Goal: Transaction & Acquisition: Purchase product/service

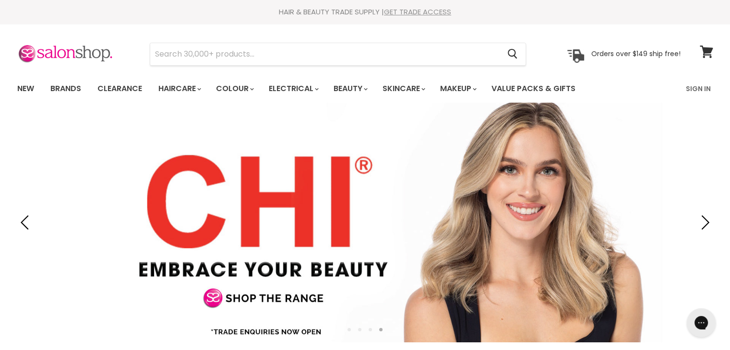
click at [431, 14] on link "GET TRADE ACCESS" at bounding box center [417, 12] width 67 height 10
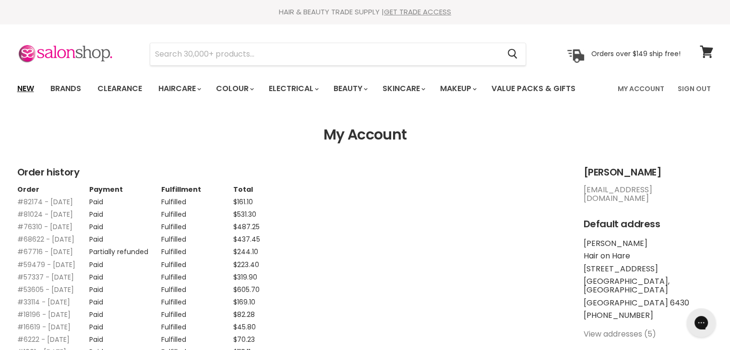
click at [27, 92] on link "New" at bounding box center [25, 89] width 31 height 20
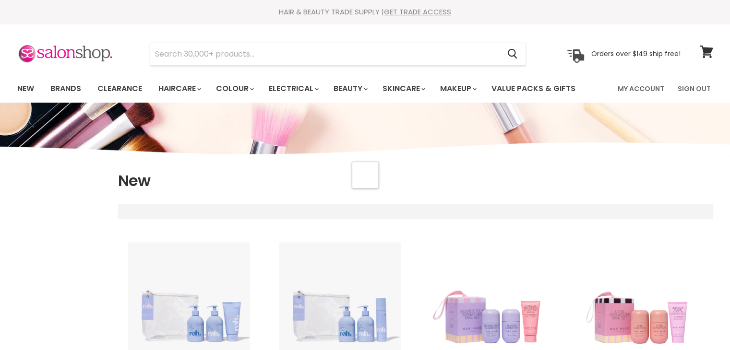
select select "created-descending"
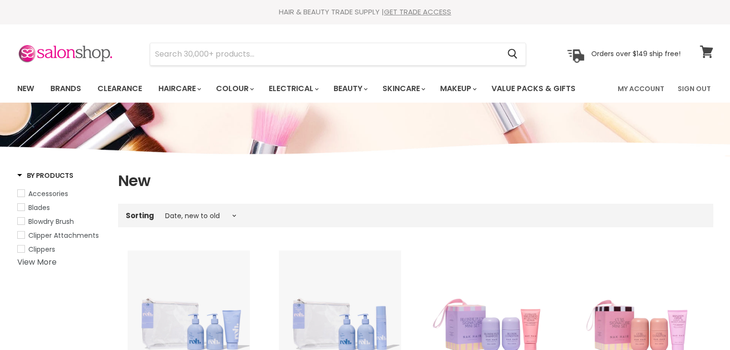
click at [702, 52] on icon at bounding box center [706, 52] width 13 height 12
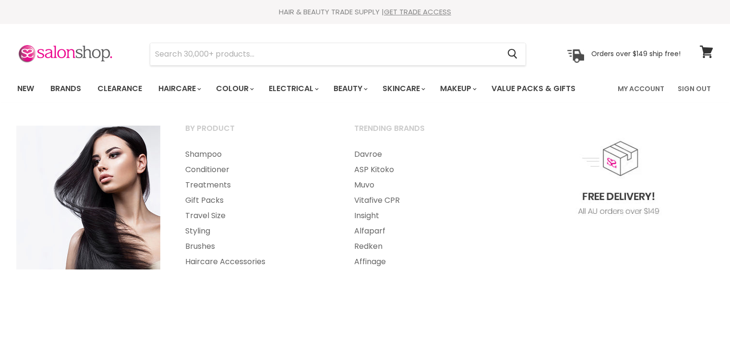
select select "created-descending"
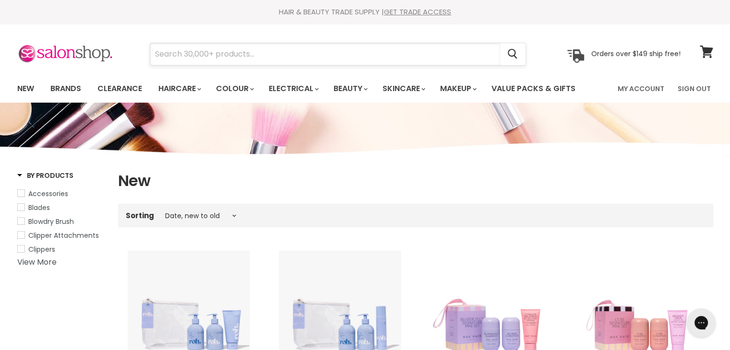
click at [201, 56] on input "Search" at bounding box center [325, 54] width 350 height 22
click at [133, 85] on link "Clearance" at bounding box center [119, 89] width 59 height 20
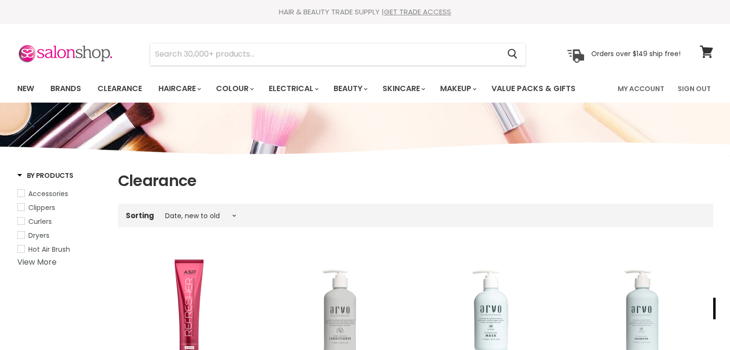
select select "created-descending"
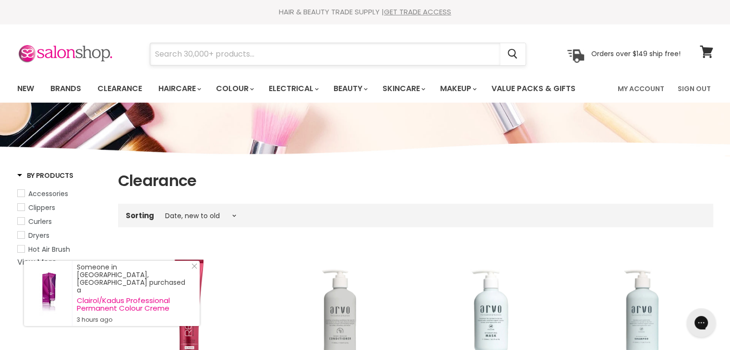
click at [247, 54] on input "Search" at bounding box center [325, 54] width 350 height 22
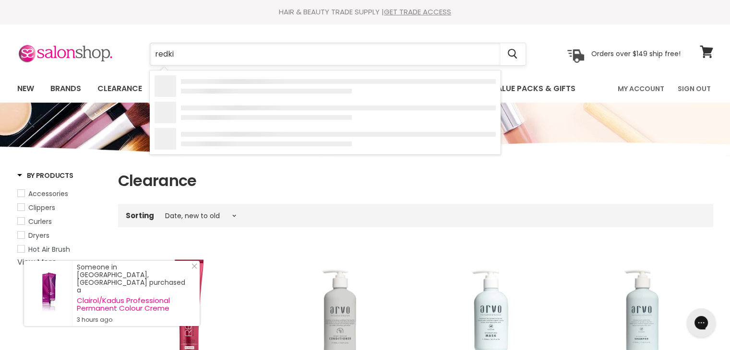
type input "redkin"
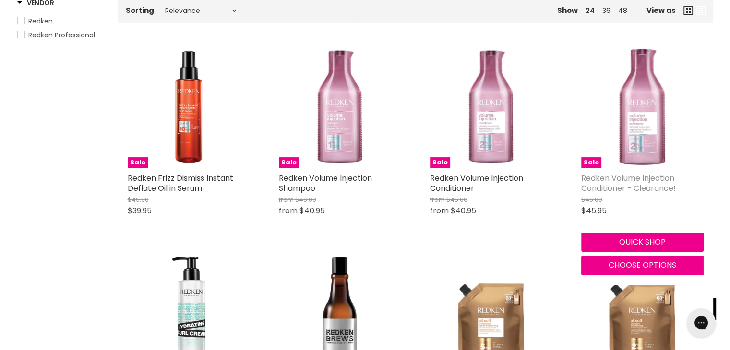
scroll to position [192, 0]
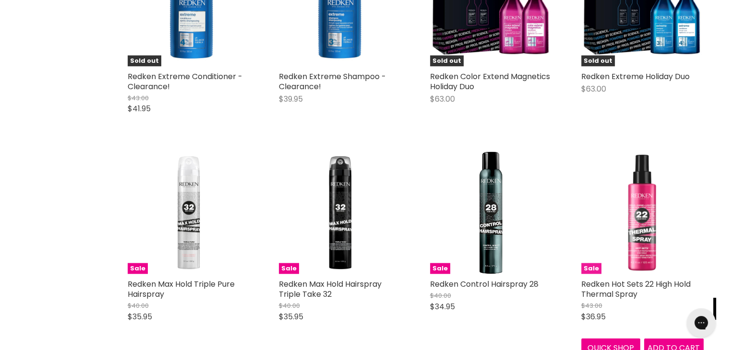
scroll to position [2161, 0]
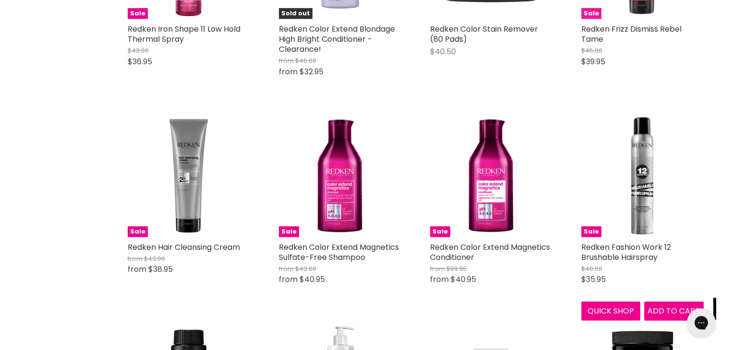
scroll to position [2497, 0]
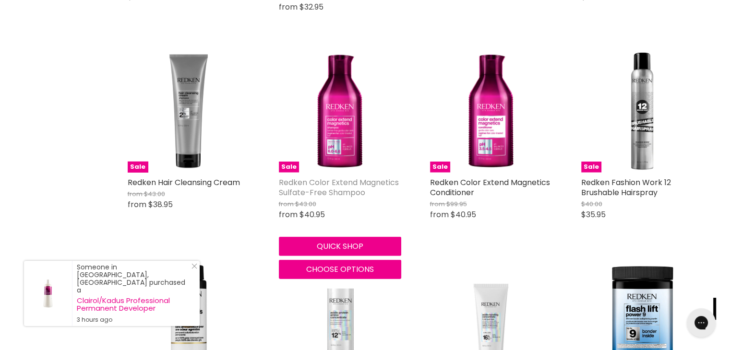
click at [343, 177] on link "Redken Color Extend Magnetics Sulfate-Free Shampoo" at bounding box center [339, 187] width 120 height 21
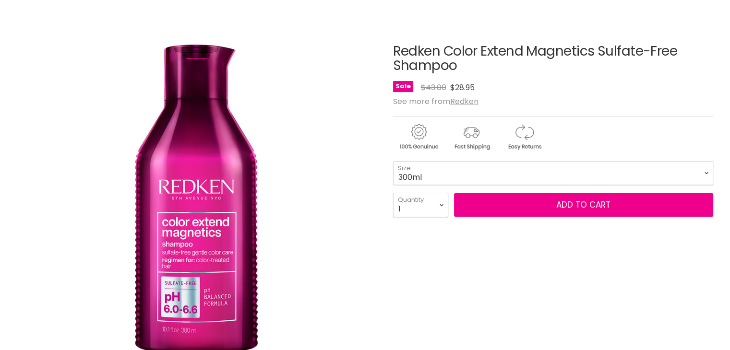
scroll to position [96, 0]
click at [393, 161] on select "300ml 1 Litre" at bounding box center [553, 173] width 320 height 24
select select "1 Litre"
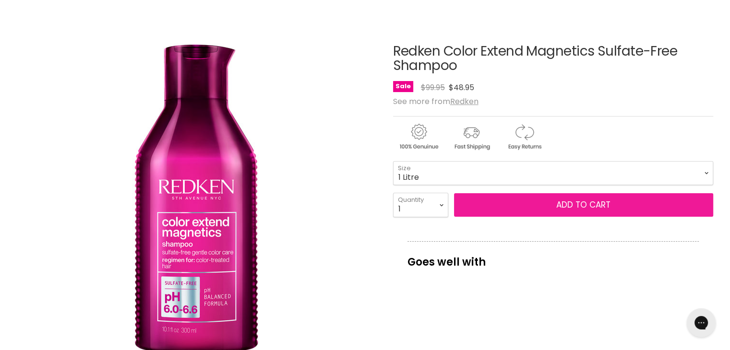
click at [547, 205] on button "Add to cart" at bounding box center [583, 205] width 259 height 24
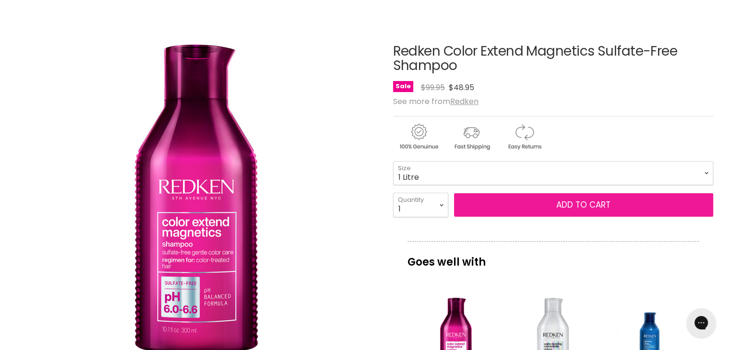
click at [585, 202] on button "Add to cart" at bounding box center [583, 205] width 259 height 24
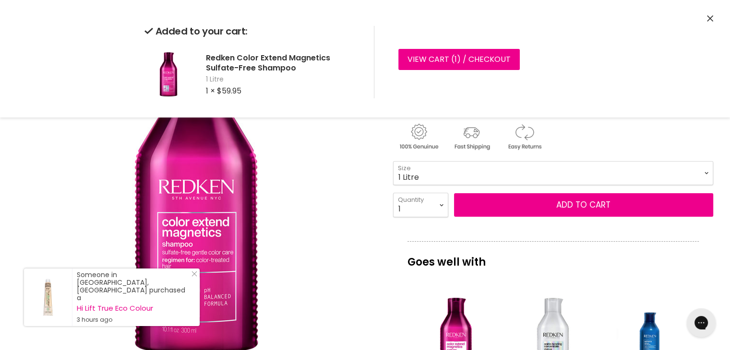
click at [707, 20] on icon "Close" at bounding box center [710, 18] width 6 height 6
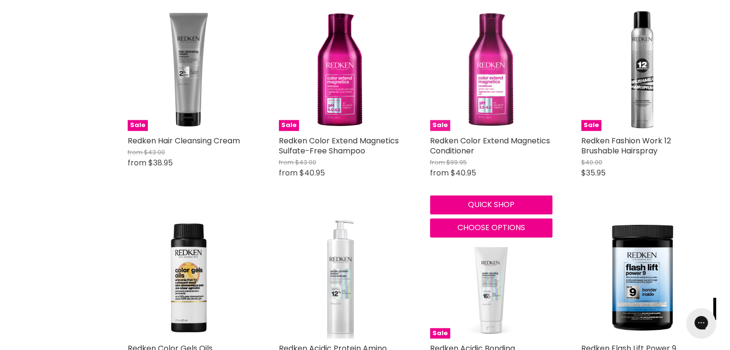
click at [489, 122] on img "Main content" at bounding box center [491, 70] width 122 height 122
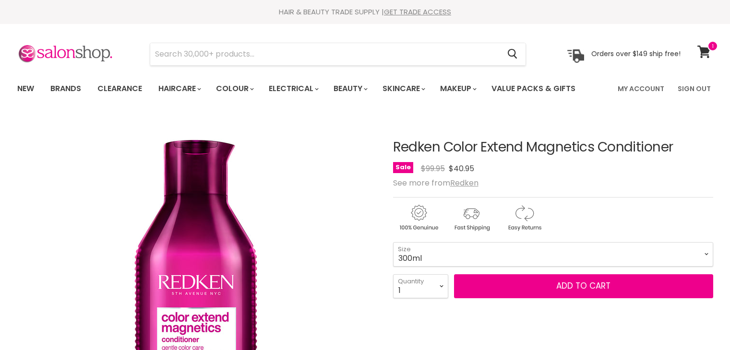
scroll to position [96, 0]
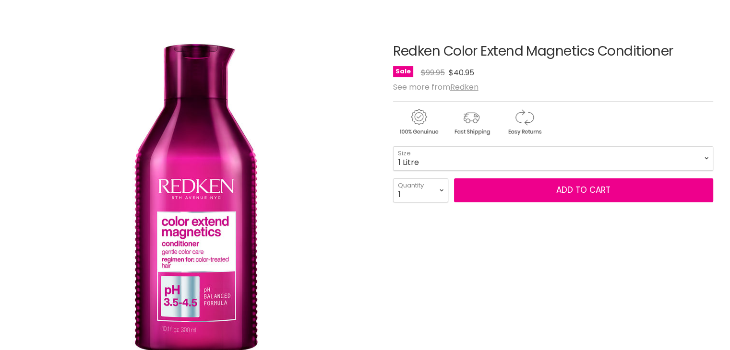
click at [393, 146] on select "300ml 1 Litre" at bounding box center [553, 158] width 320 height 24
select select "1 Litre"
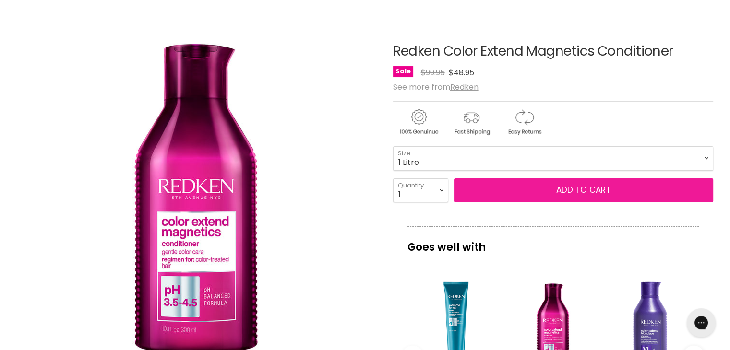
click at [532, 193] on button "Add to cart" at bounding box center [583, 191] width 259 height 24
click at [593, 187] on button "Add to cart" at bounding box center [583, 191] width 259 height 24
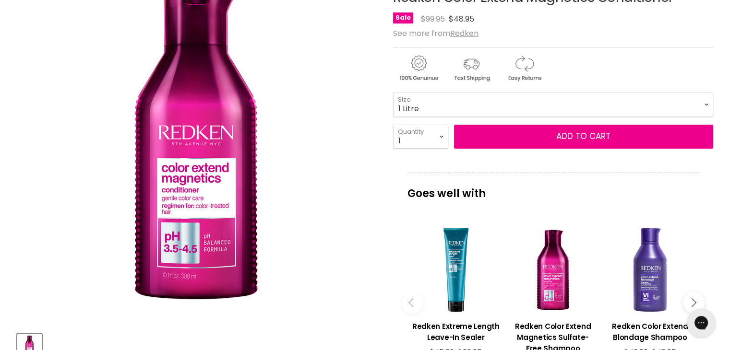
scroll to position [240, 0]
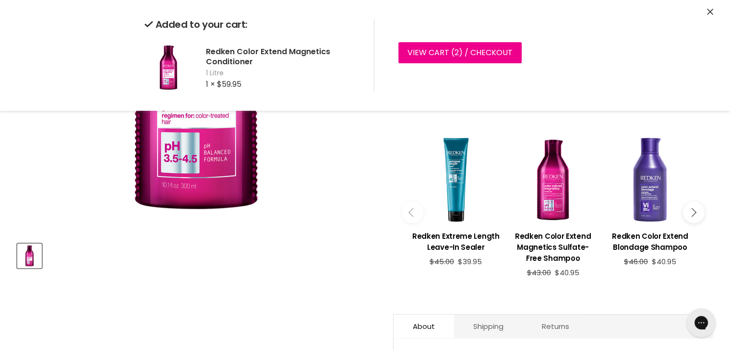
click at [710, 14] on icon "Close" at bounding box center [710, 12] width 6 height 6
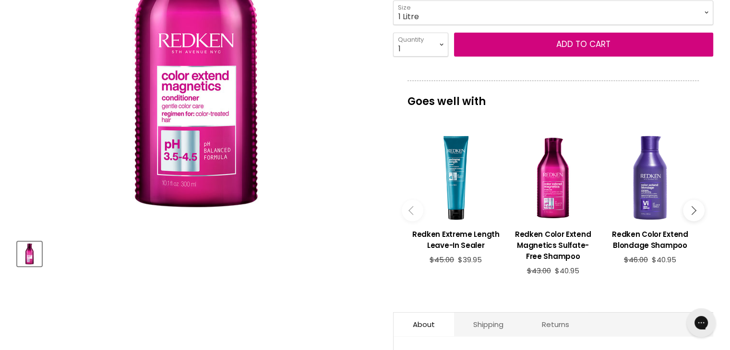
scroll to position [144, 0]
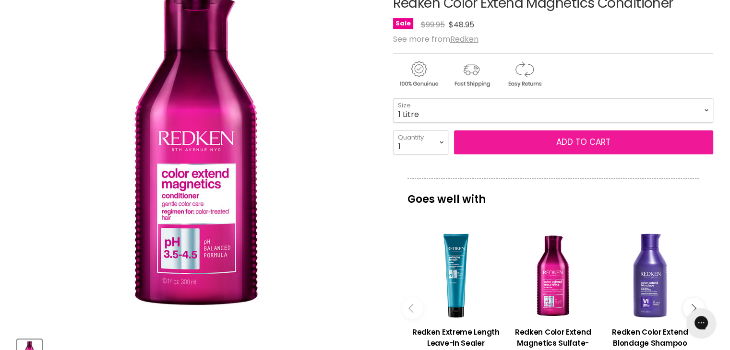
click at [527, 143] on button "Add to cart" at bounding box center [583, 143] width 259 height 24
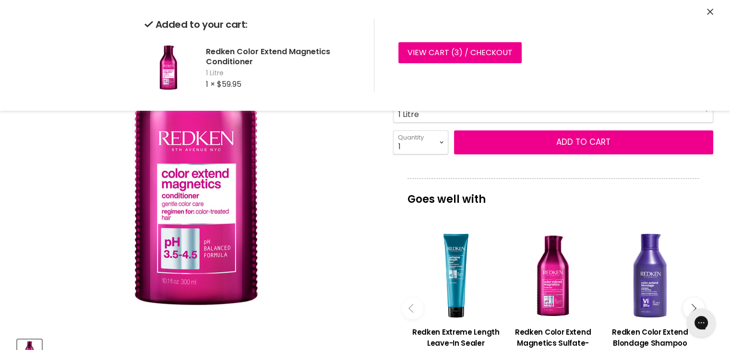
click at [710, 9] on icon "Close" at bounding box center [710, 12] width 6 height 6
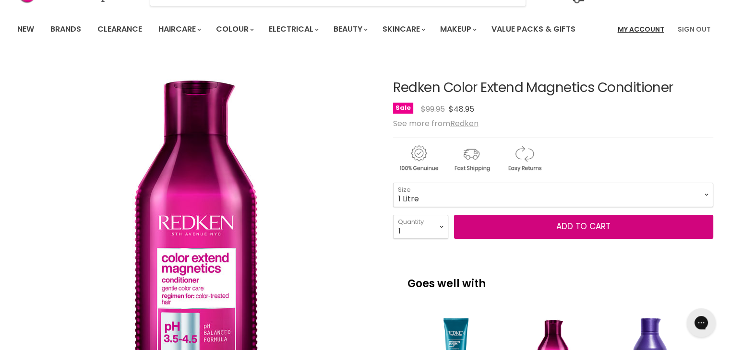
scroll to position [0, 0]
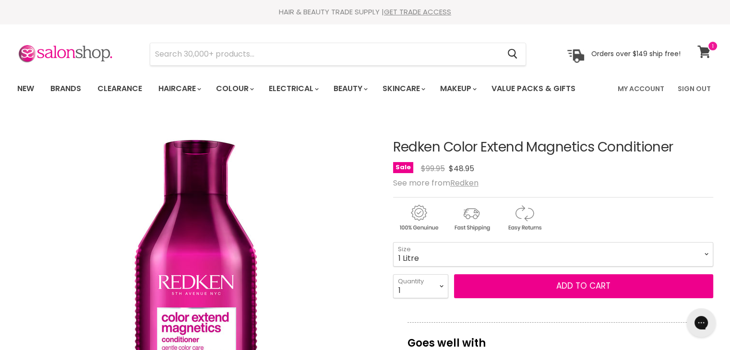
click at [705, 50] on icon at bounding box center [704, 52] width 13 height 12
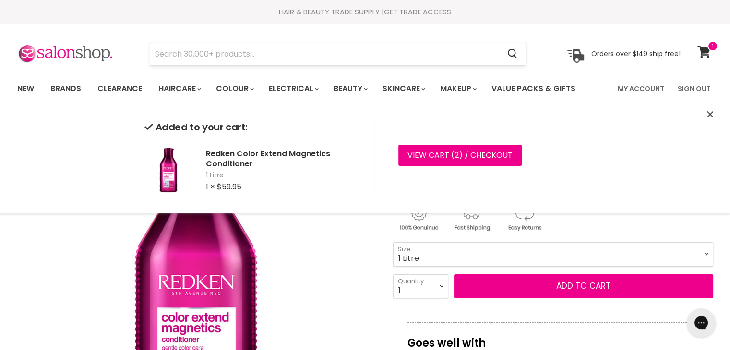
click at [244, 49] on input "Search" at bounding box center [325, 54] width 350 height 22
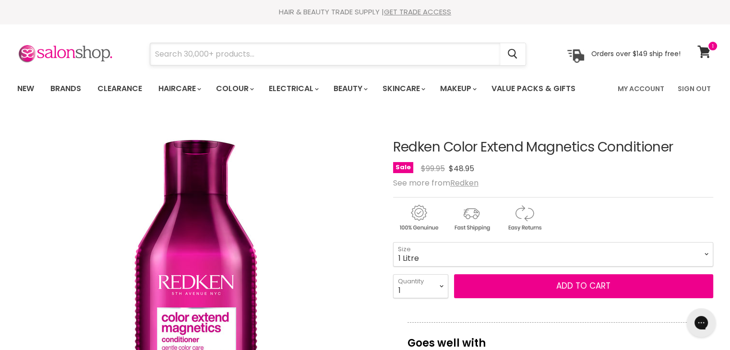
click at [217, 49] on input "Search" at bounding box center [325, 54] width 350 height 22
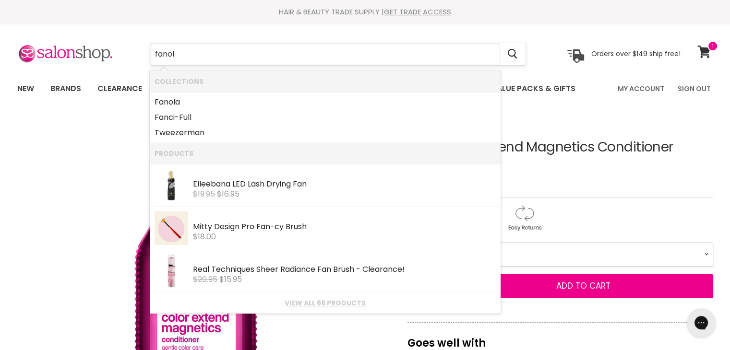
type input "fanola"
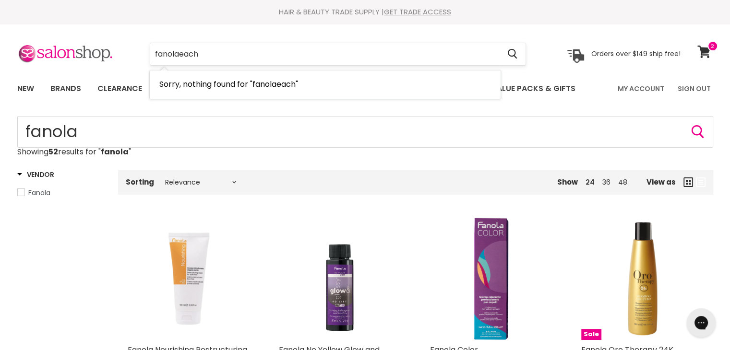
click at [181, 56] on input "fanolaeach" at bounding box center [325, 54] width 350 height 22
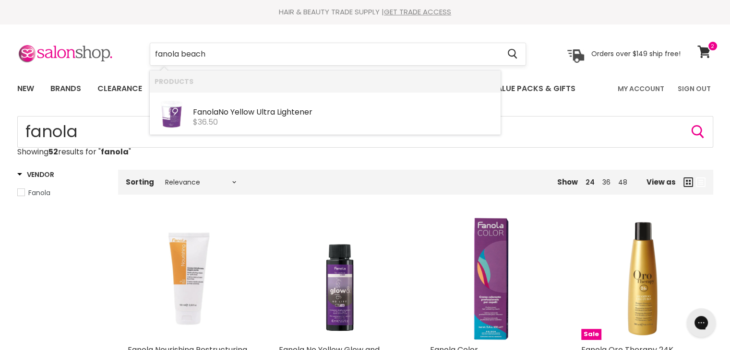
type input "fanola bleach"
click at [200, 117] on span "$36.50" at bounding box center [205, 122] width 25 height 11
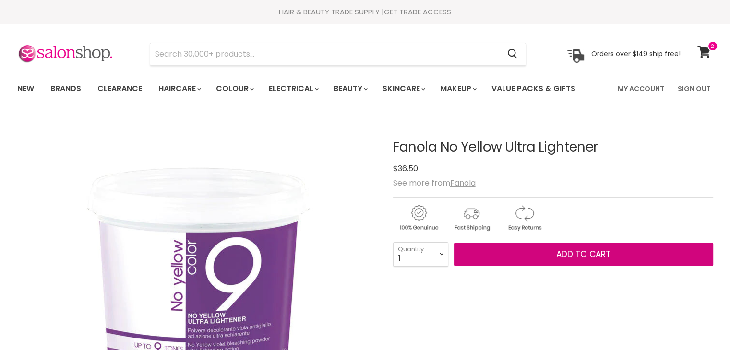
click at [574, 252] on span "Add to cart" at bounding box center [583, 255] width 54 height 12
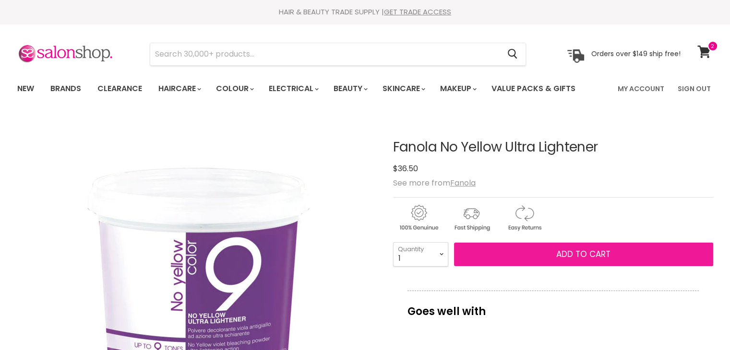
click at [595, 253] on span "Add to cart" at bounding box center [583, 255] width 54 height 12
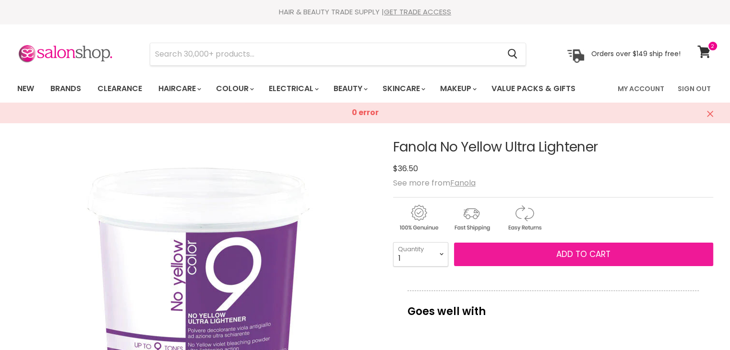
click at [595, 253] on span "Add to cart" at bounding box center [583, 255] width 54 height 12
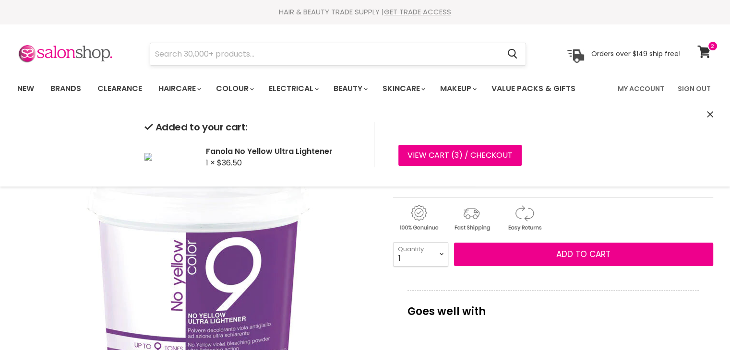
click at [232, 52] on input "Search" at bounding box center [325, 54] width 350 height 22
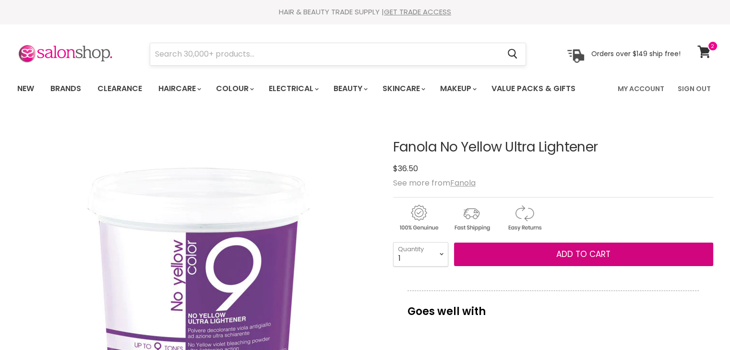
click at [454, 243] on button "Add to cart" at bounding box center [583, 255] width 259 height 24
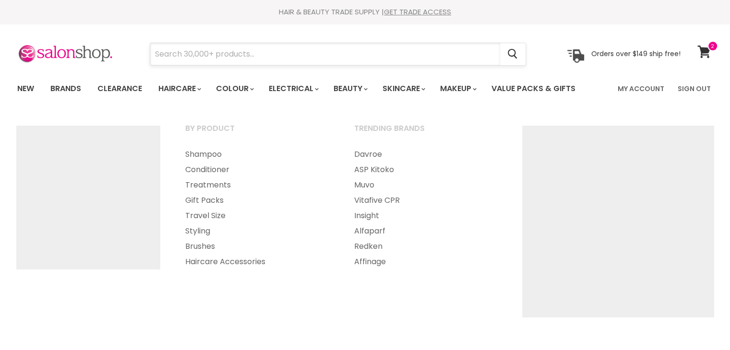
click at [159, 58] on input "Search" at bounding box center [325, 54] width 350 height 22
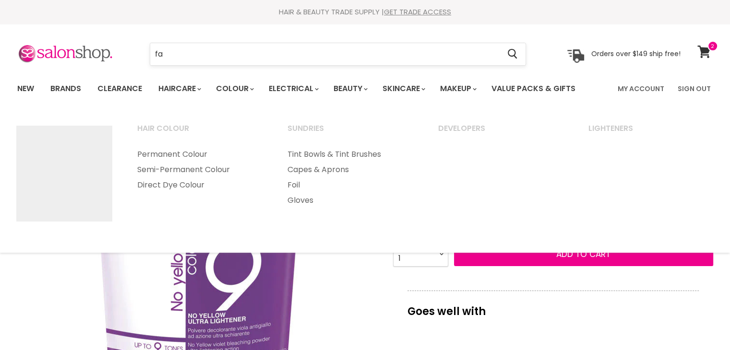
click at [194, 55] on input "fa" at bounding box center [325, 54] width 350 height 22
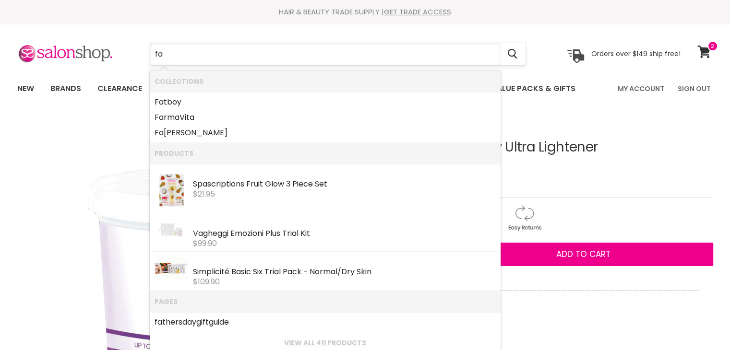
click at [194, 55] on input "fa" at bounding box center [325, 54] width 350 height 22
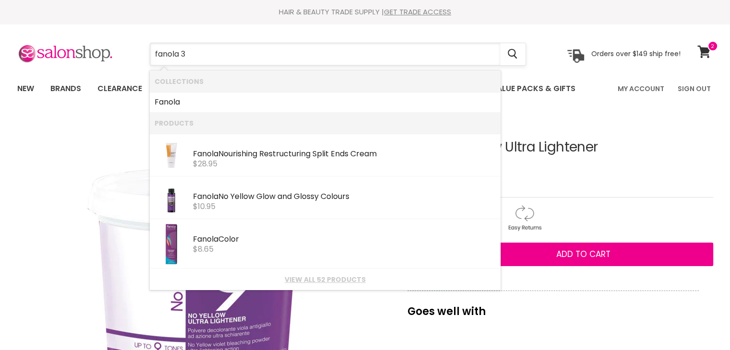
type input "fanola 30"
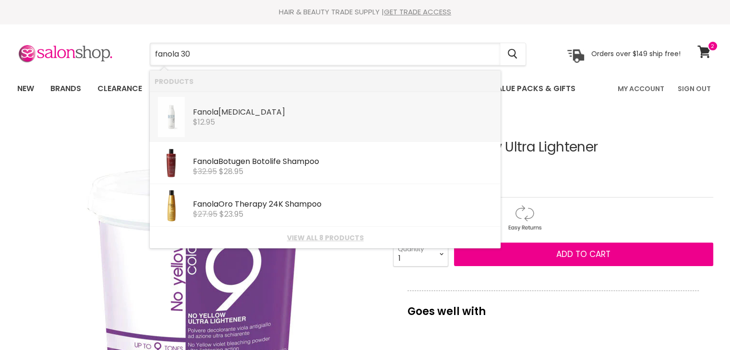
click at [213, 104] on div "Fanola Peroxide Fanola $12.95" at bounding box center [344, 111] width 303 height 29
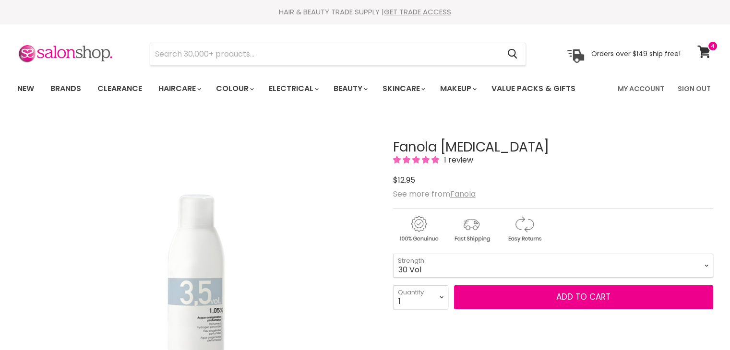
click at [393, 254] on select "3.5 Vol 10 Vol 20 Vol 30 Vol 40 Vol" at bounding box center [553, 266] width 320 height 24
select select "30 Vol"
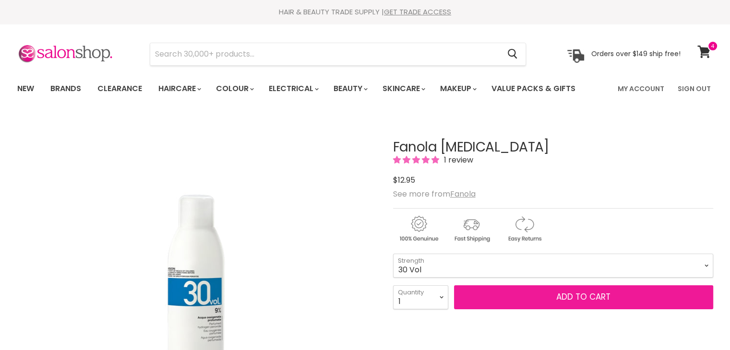
click at [545, 296] on button "Add to cart" at bounding box center [583, 298] width 259 height 24
click at [570, 292] on button "Add to cart" at bounding box center [583, 298] width 259 height 24
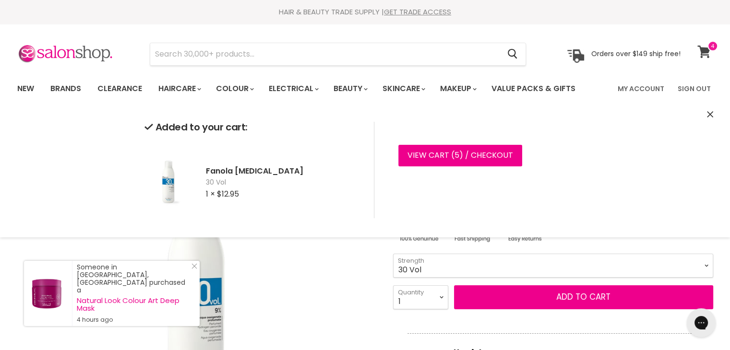
click at [700, 47] on icon at bounding box center [704, 52] width 13 height 12
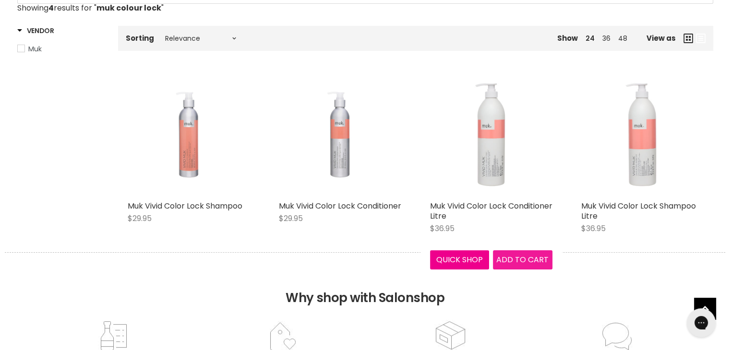
click at [517, 259] on span "Add to cart" at bounding box center [522, 259] width 52 height 11
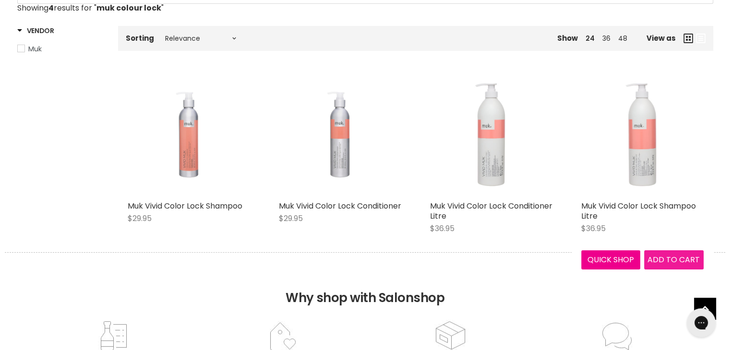
click at [672, 259] on span "Add to cart" at bounding box center [674, 259] width 52 height 11
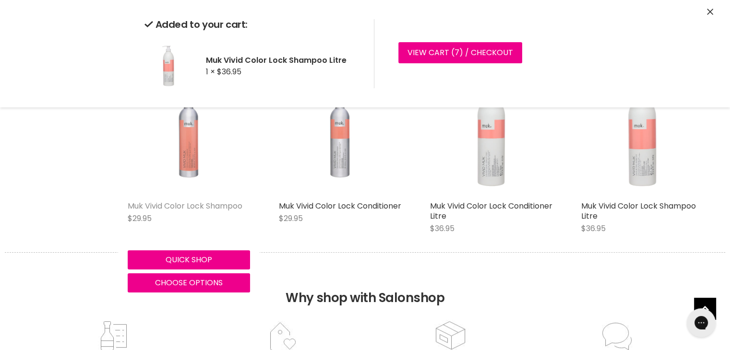
click at [171, 204] on link "Muk Vivid Color Lock Shampoo" at bounding box center [185, 206] width 115 height 11
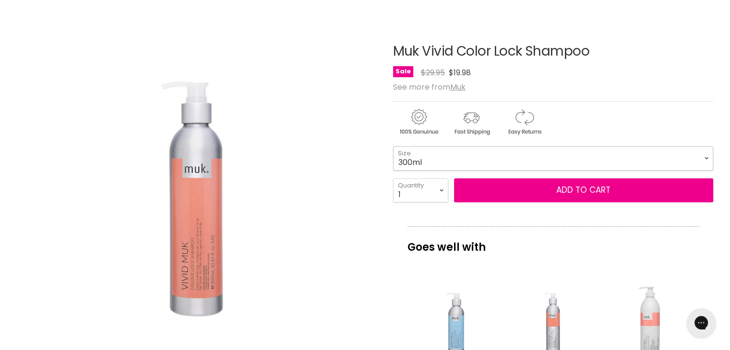
click at [549, 157] on select "300ml" at bounding box center [553, 158] width 320 height 24
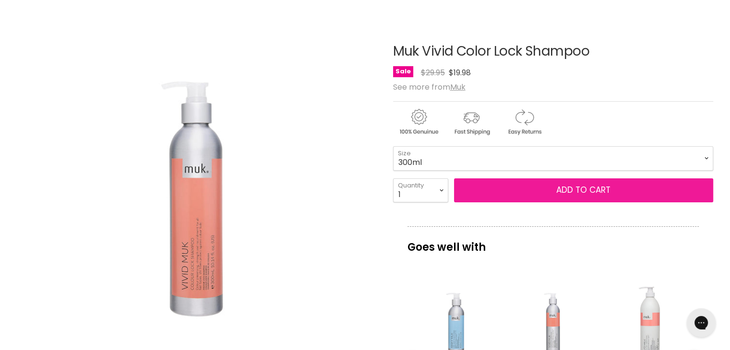
click at [563, 194] on span "Add to cart" at bounding box center [583, 190] width 54 height 12
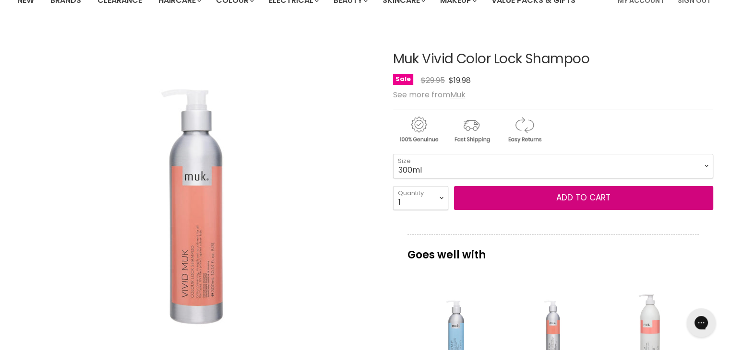
scroll to position [144, 0]
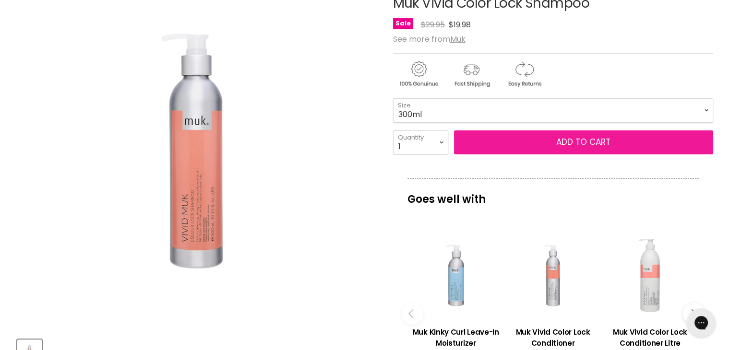
click at [609, 142] on span "Add to cart" at bounding box center [583, 142] width 54 height 12
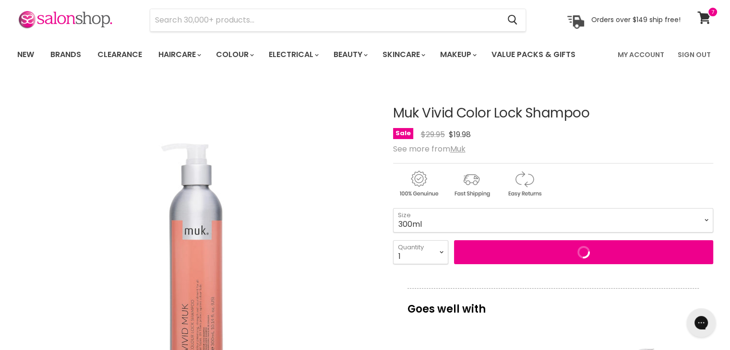
scroll to position [0, 0]
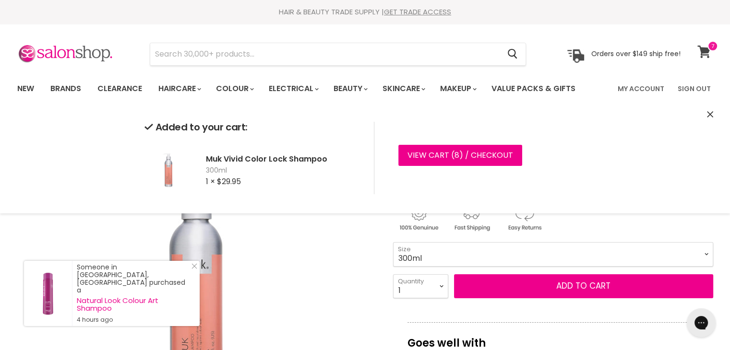
click at [709, 49] on span at bounding box center [713, 46] width 11 height 11
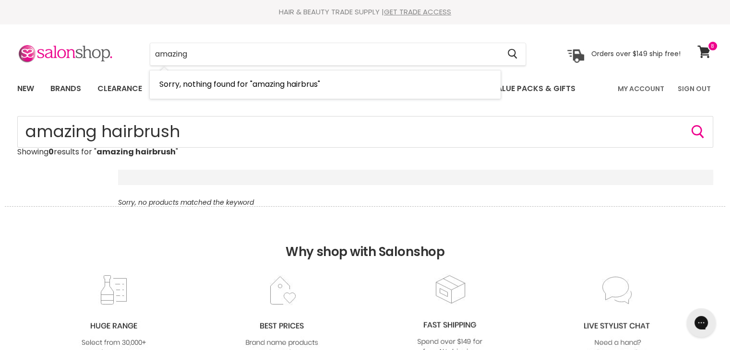
type input "amazing"
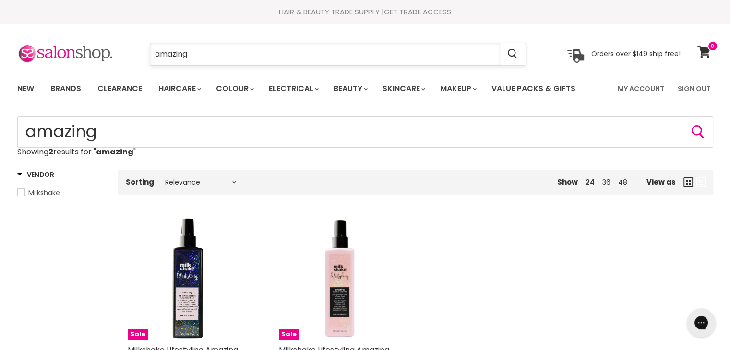
click at [211, 47] on input "amazing" at bounding box center [325, 54] width 350 height 22
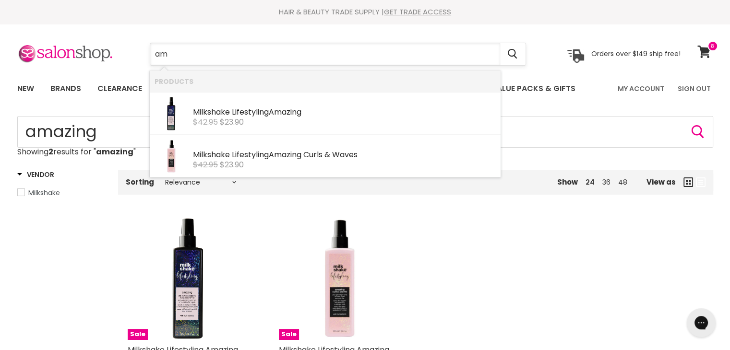
type input "a"
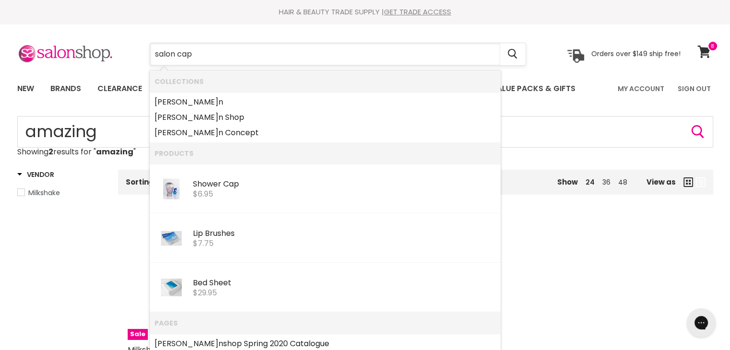
type input "salon cape"
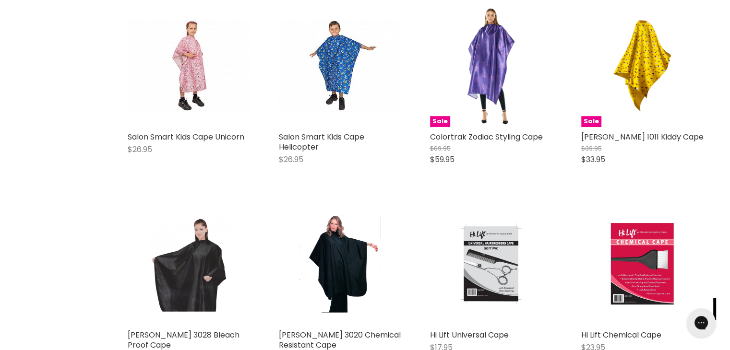
scroll to position [672, 0]
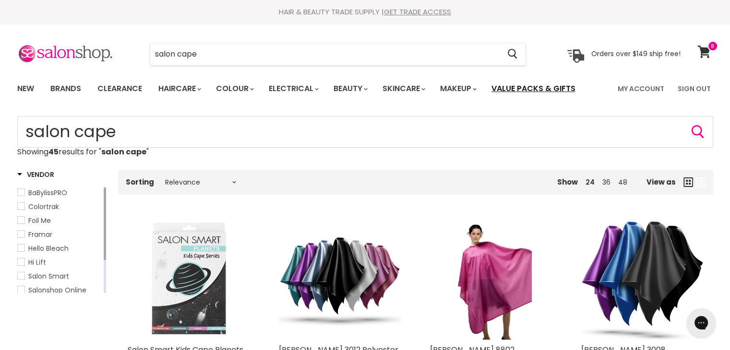
click at [571, 87] on link "Value Packs & Gifts" at bounding box center [533, 89] width 98 height 20
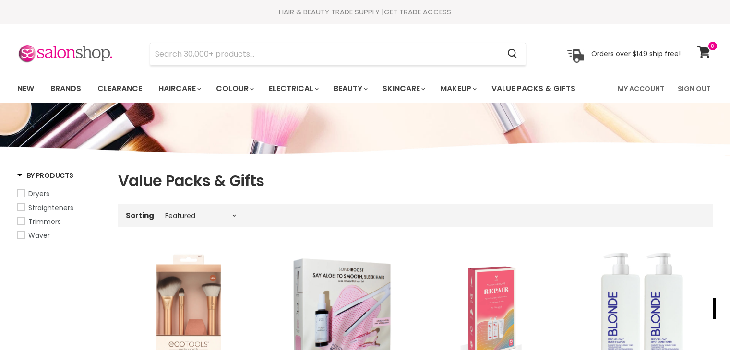
select select "manual"
click at [251, 60] on input "Search" at bounding box center [325, 54] width 350 height 22
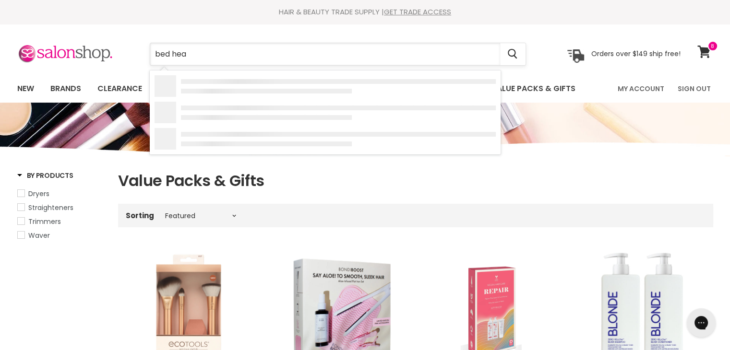
type input "bed head"
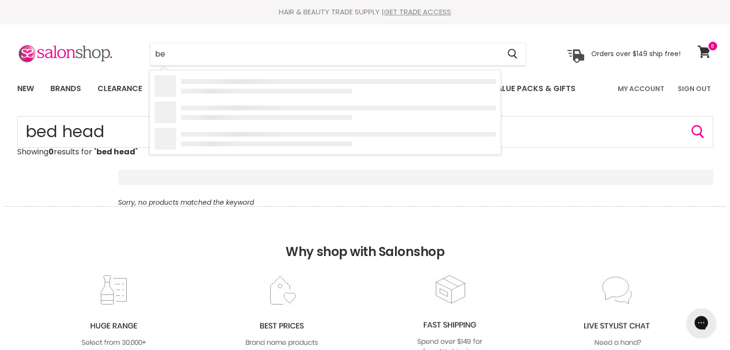
type input "b"
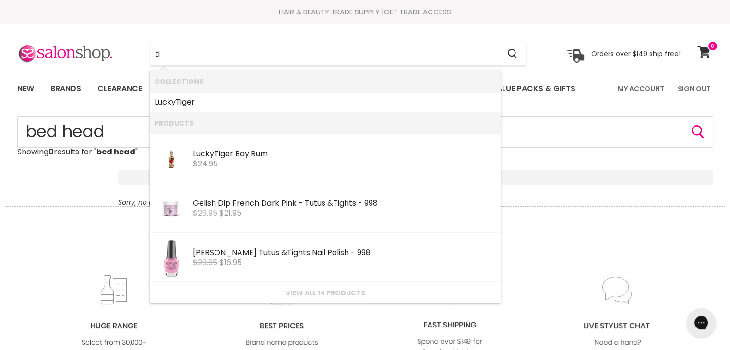
type input "t"
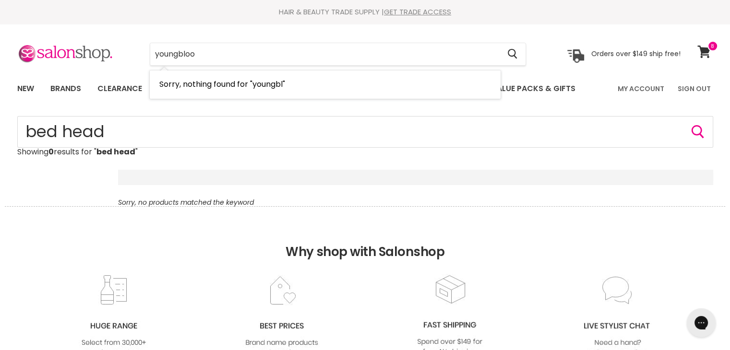
type input "[PERSON_NAME]"
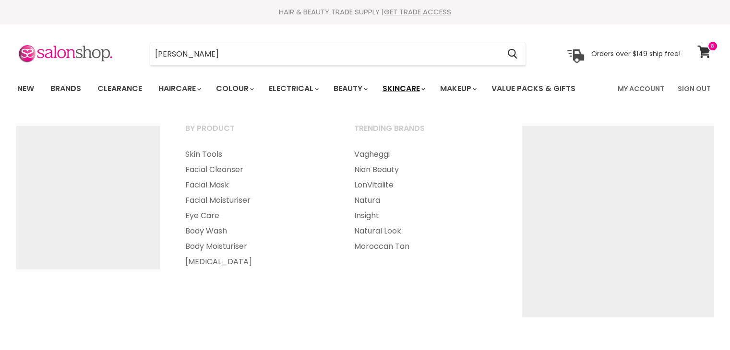
click at [402, 91] on link "Skincare" at bounding box center [403, 89] width 56 height 20
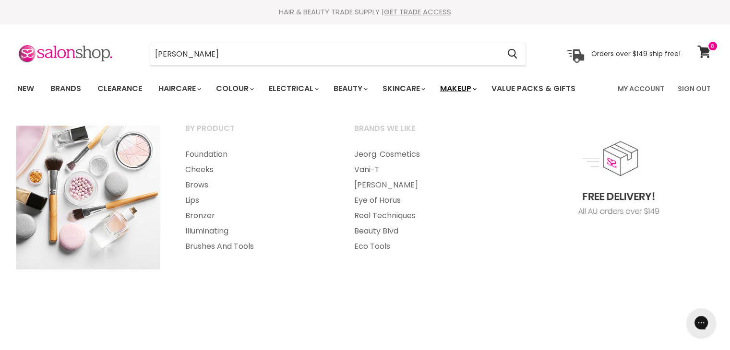
click at [457, 87] on link "Makeup" at bounding box center [457, 89] width 49 height 20
click at [459, 87] on link "Makeup" at bounding box center [457, 89] width 49 height 20
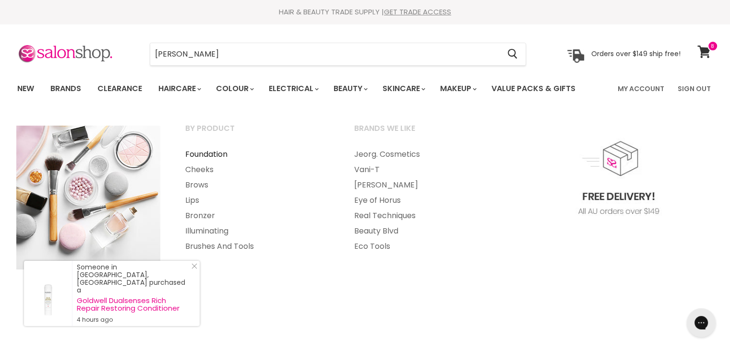
click at [206, 156] on link "Foundation" at bounding box center [256, 154] width 167 height 15
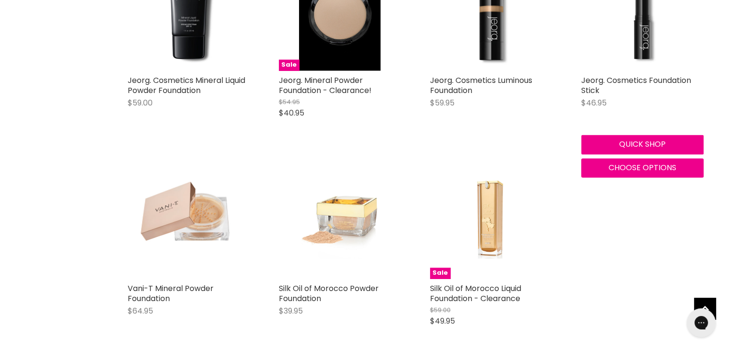
scroll to position [1344, 0]
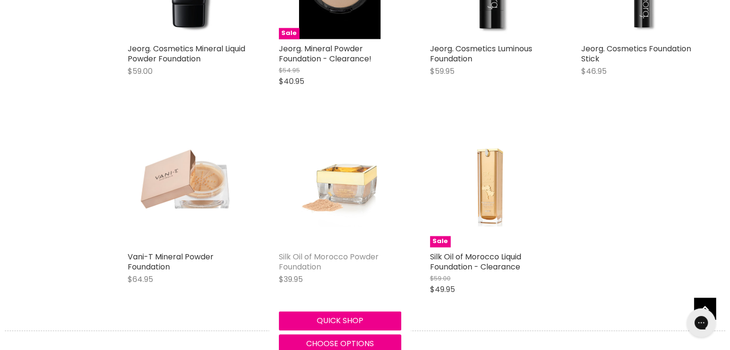
click at [346, 256] on link "Silk Oil of Morocco Powder Foundation" at bounding box center [329, 262] width 100 height 21
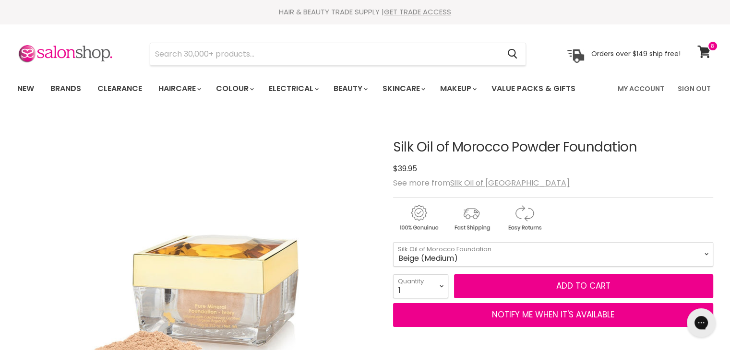
click at [393, 242] on select "Ivory (Light) Cream (Medium - Light) Beige (Medium) Tan (Medium - Dark) Dark Ta…" at bounding box center [553, 254] width 320 height 24
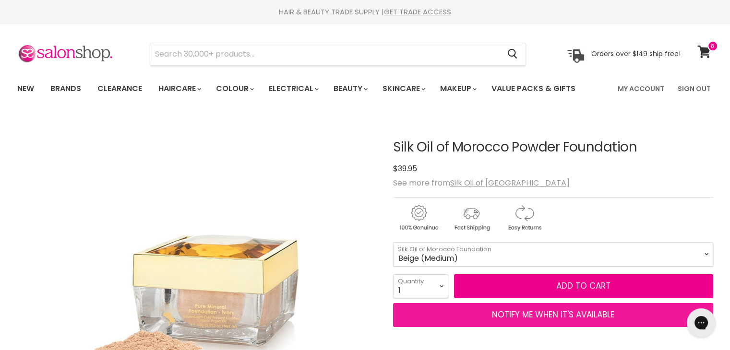
select select "Beige (Medium)"
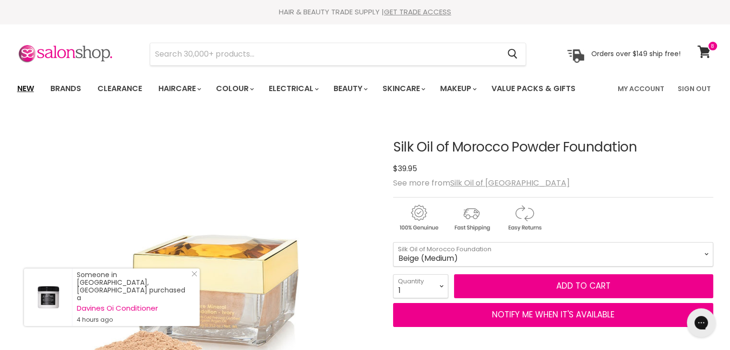
click at [31, 88] on link "New" at bounding box center [25, 89] width 31 height 20
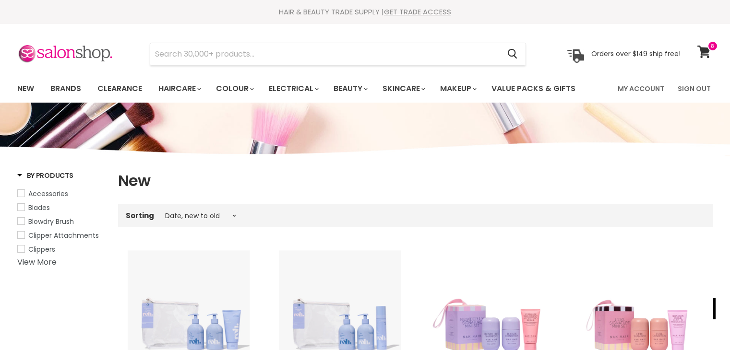
select select "created-descending"
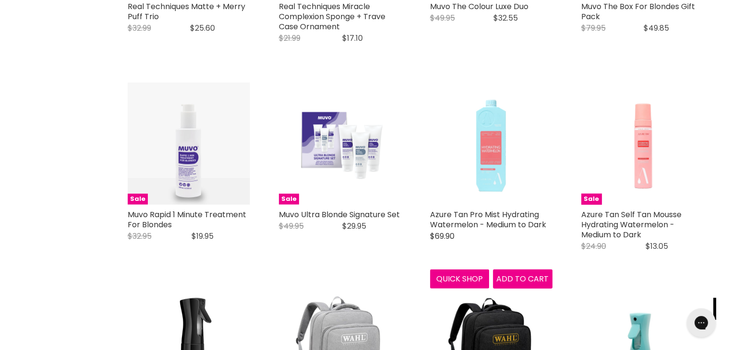
scroll to position [2161, 0]
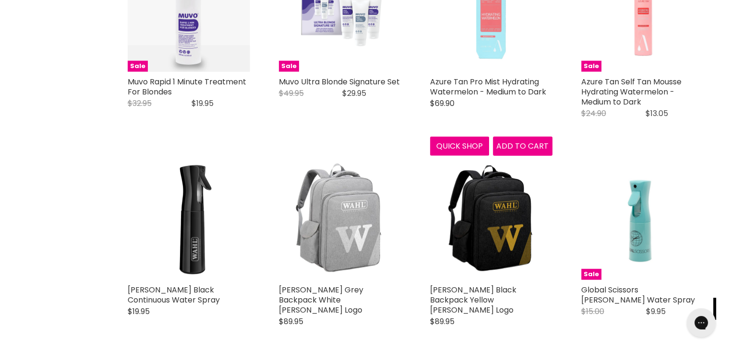
scroll to position [2305, 0]
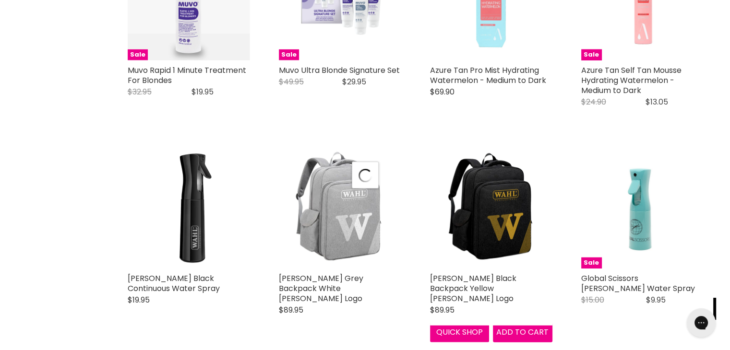
select select "created-descending"
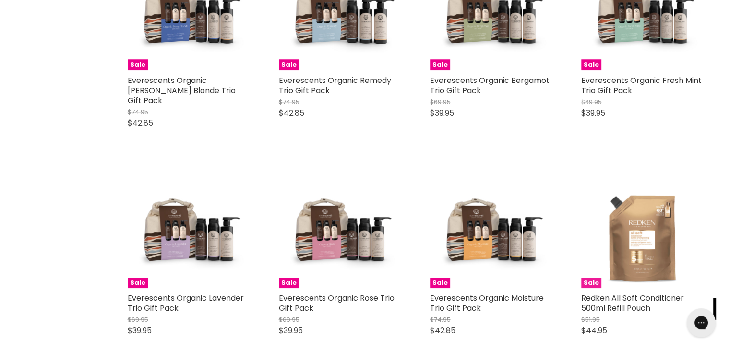
scroll to position [4801, 0]
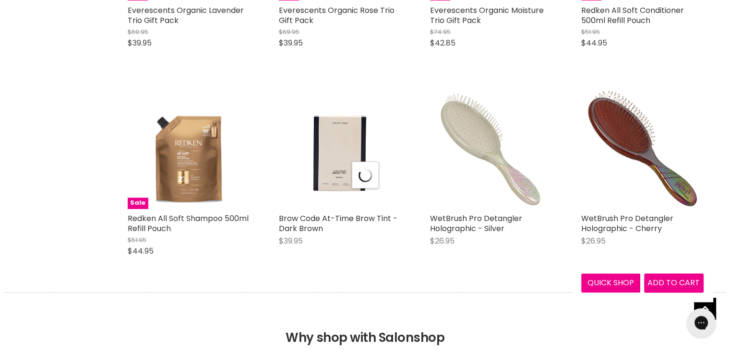
select select "created-descending"
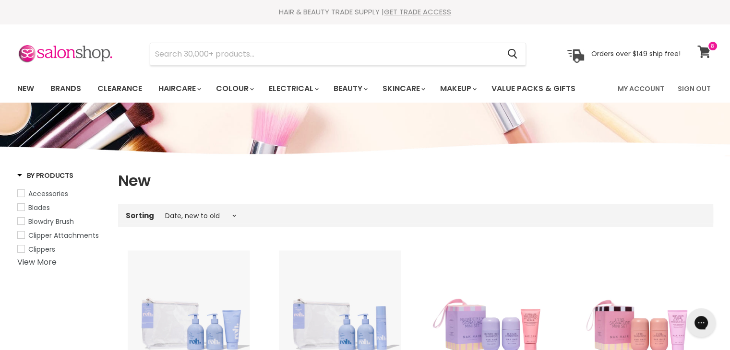
click at [709, 51] on icon at bounding box center [704, 52] width 13 height 12
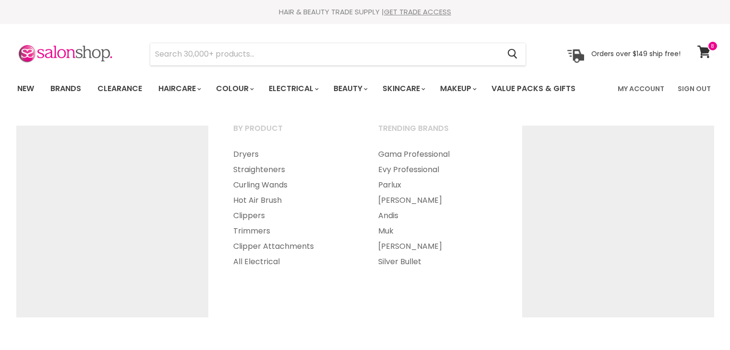
select select "created-descending"
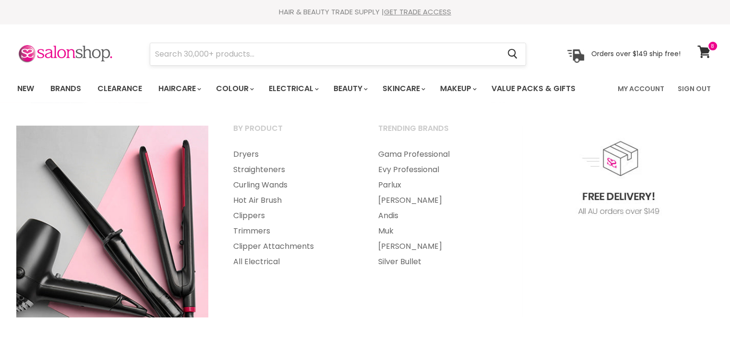
click at [281, 56] on input "Search" at bounding box center [325, 54] width 350 height 22
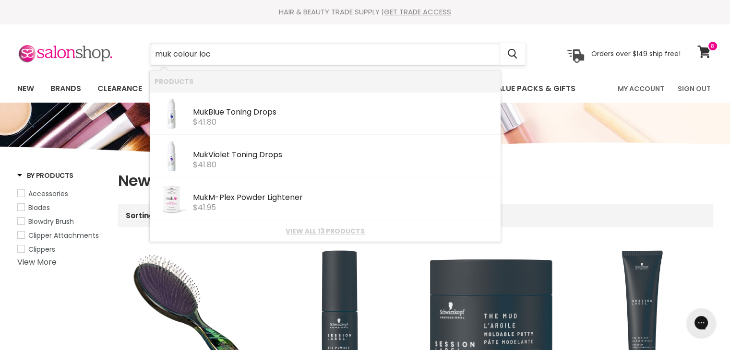
type input "muk colour lock"
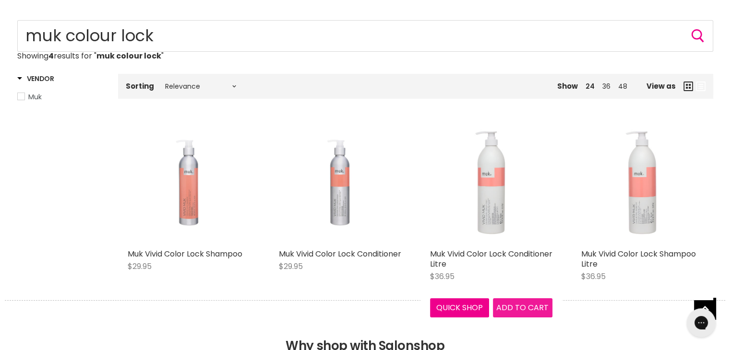
click at [512, 310] on span "Add to cart" at bounding box center [522, 307] width 52 height 11
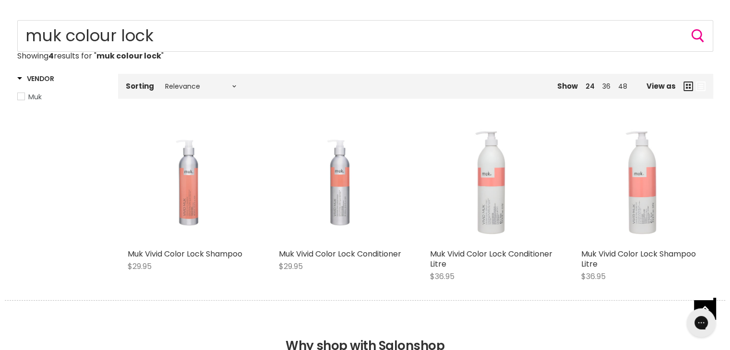
click at [682, 308] on div "Chat with us" at bounding box center [701, 323] width 38 height 36
click at [682, 309] on div "Chat with us" at bounding box center [701, 323] width 38 height 36
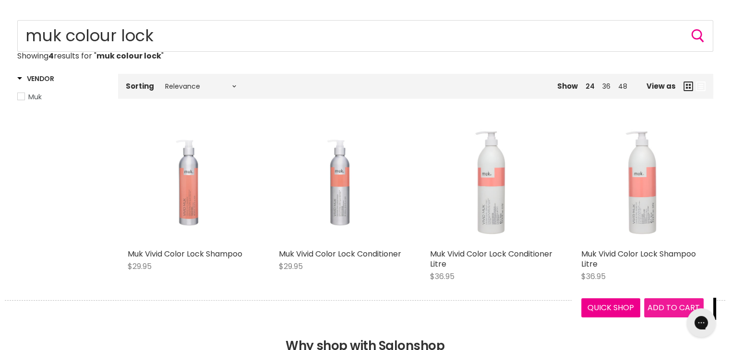
click at [668, 302] on span "Add to cart" at bounding box center [674, 307] width 52 height 11
click at [668, 307] on span "Add to cart" at bounding box center [674, 307] width 52 height 11
click at [648, 253] on link "Muk Vivid Color Lock Shampoo Litre" at bounding box center [638, 259] width 115 height 21
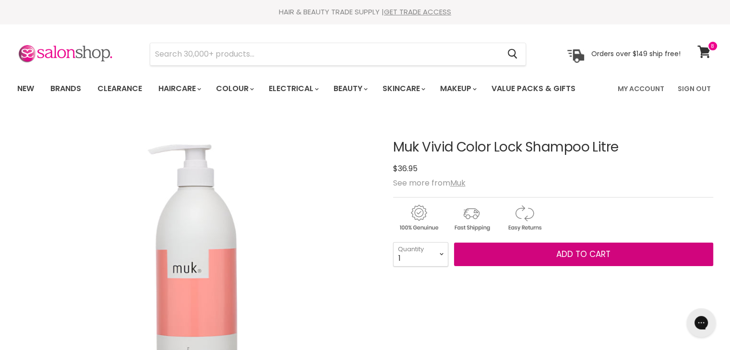
click at [562, 250] on span "Add to cart" at bounding box center [583, 255] width 54 height 12
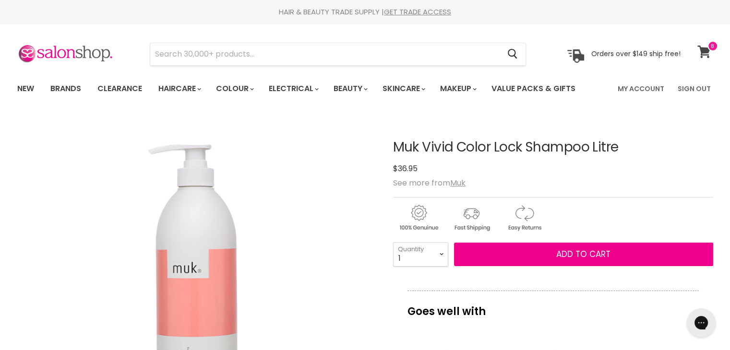
click at [705, 48] on icon at bounding box center [704, 52] width 13 height 12
click at [439, 258] on select "1 2 3 4 5 6 7 8 9 10+" at bounding box center [420, 254] width 55 height 24
select select "2"
click at [393, 242] on select "1 2 3 4 5 6 7 8 9 10+" at bounding box center [420, 254] width 55 height 24
type input "2"
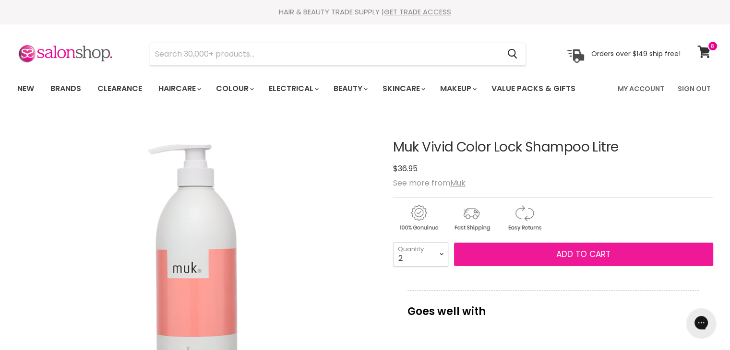
click at [543, 252] on button "Add to cart" at bounding box center [583, 255] width 259 height 24
click at [573, 252] on span "Add to cart" at bounding box center [583, 255] width 54 height 12
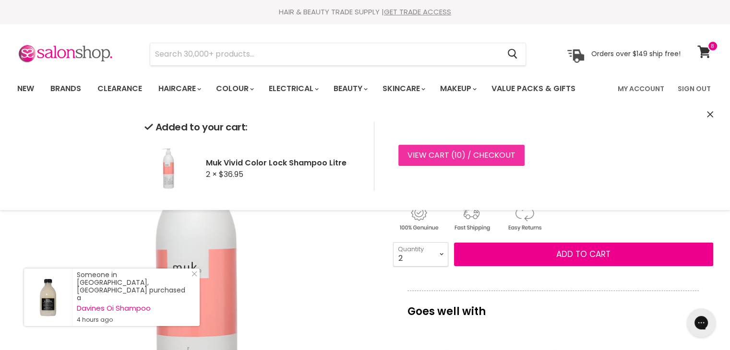
click at [453, 154] on link "View cart ( 10 ) / Checkout" at bounding box center [461, 155] width 126 height 21
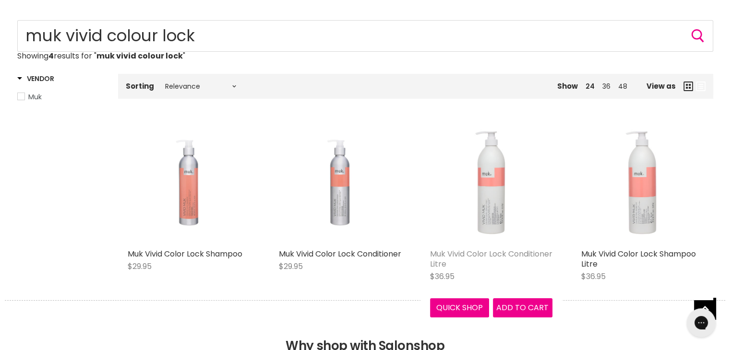
click at [474, 256] on link "Muk Vivid Color Lock Conditioner Litre" at bounding box center [491, 259] width 122 height 21
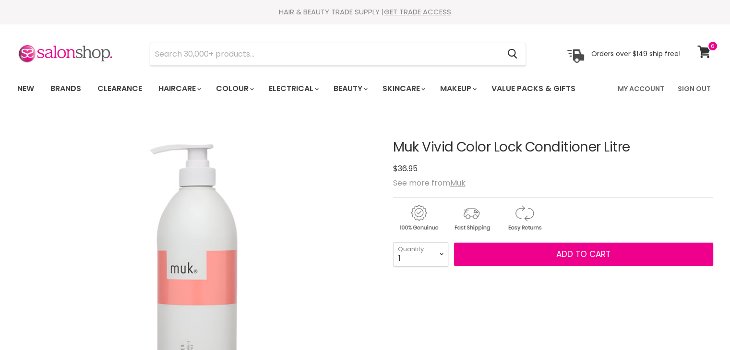
select select "2"
click at [393, 242] on select "1 2 3 4 5 6 7 8 9 10+" at bounding box center [420, 254] width 55 height 24
type input "2"
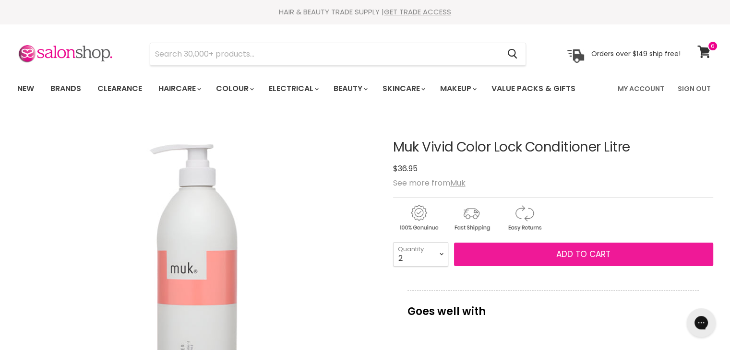
click at [522, 248] on button "Add to cart" at bounding box center [583, 255] width 259 height 24
click at [553, 254] on button "Add to cart" at bounding box center [583, 255] width 259 height 24
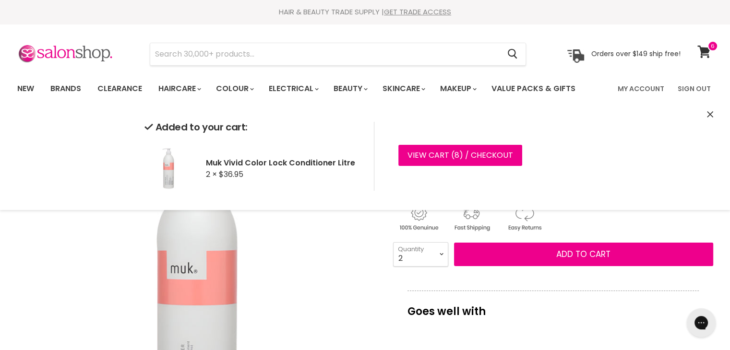
click at [706, 114] on div "Added to your cart: Muk Vivid Color Lock Conditioner Litre 2 × $36.95 View cart…" at bounding box center [365, 157] width 720 height 108
click at [712, 113] on icon "Close" at bounding box center [710, 114] width 6 height 6
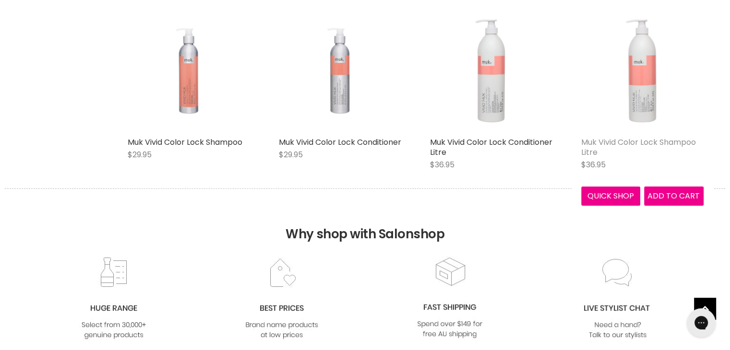
click at [669, 143] on link "Muk Vivid Color Lock Shampoo Litre" at bounding box center [638, 147] width 115 height 21
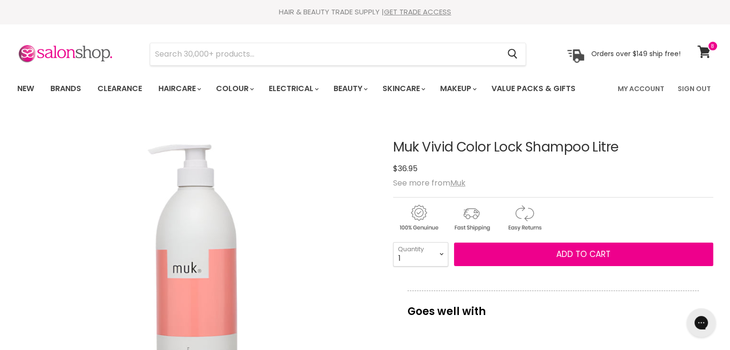
select select "2"
click at [393, 242] on select "1 2 3 4 5 6 7 8 9 10+" at bounding box center [420, 254] width 55 height 24
type input "2"
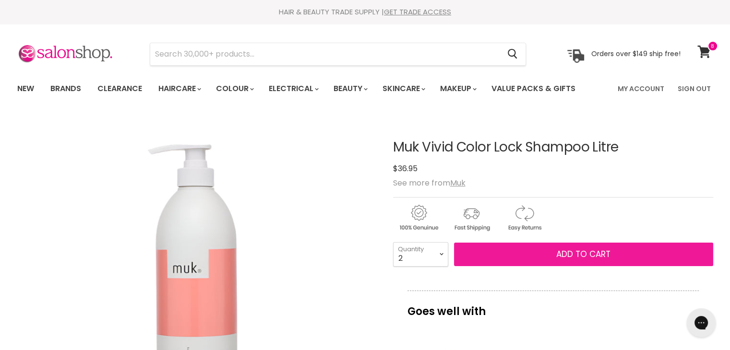
click at [591, 256] on span "Add to cart" at bounding box center [583, 255] width 54 height 12
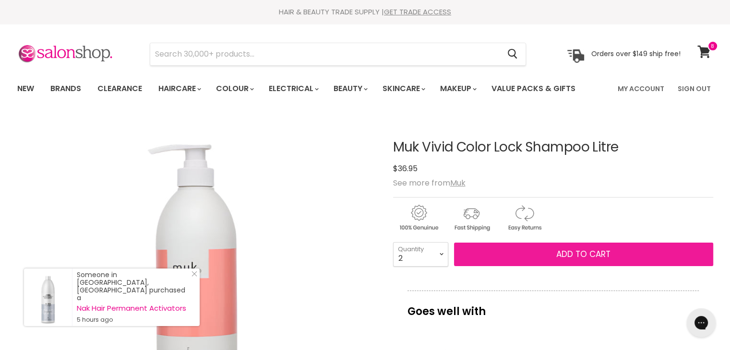
click at [574, 254] on span "Add to cart" at bounding box center [583, 255] width 54 height 12
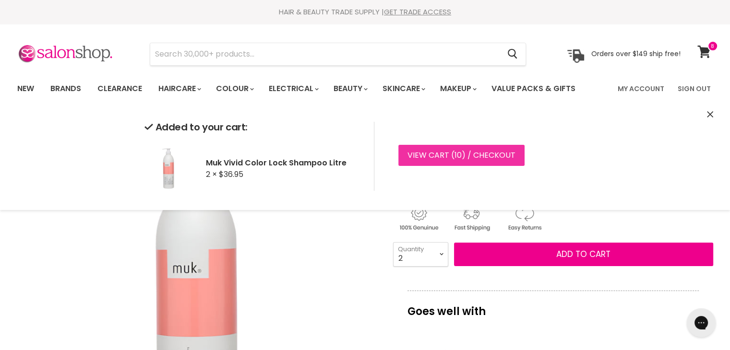
click at [497, 154] on link "View cart ( 10 ) / Checkout" at bounding box center [461, 155] width 126 height 21
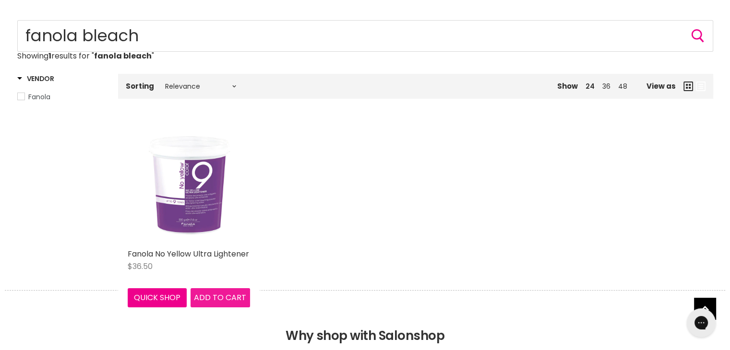
click at [214, 291] on button "Add to cart" at bounding box center [221, 298] width 60 height 19
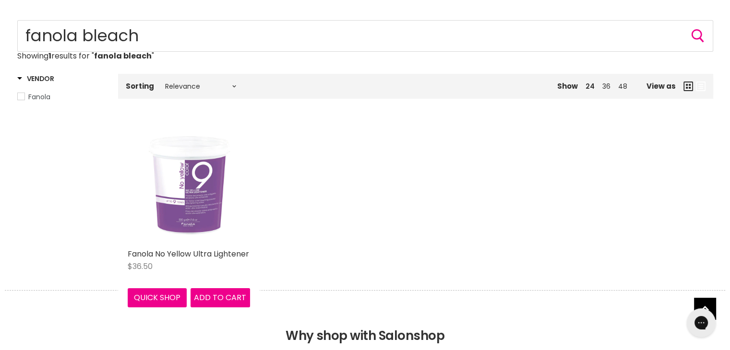
click at [179, 232] on img "Main content" at bounding box center [189, 183] width 122 height 122
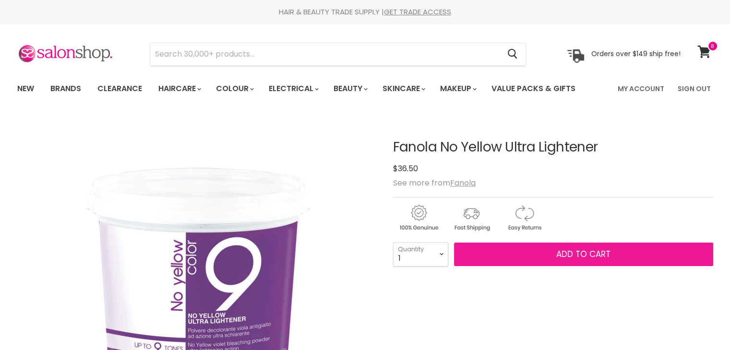
click at [567, 246] on button "Add to cart" at bounding box center [583, 255] width 259 height 24
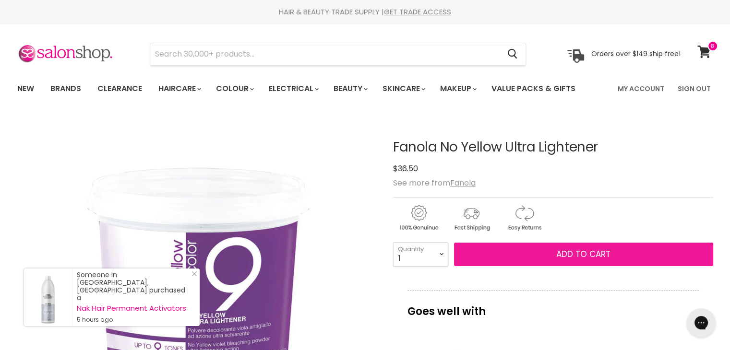
click at [606, 254] on span "Add to cart" at bounding box center [583, 255] width 54 height 12
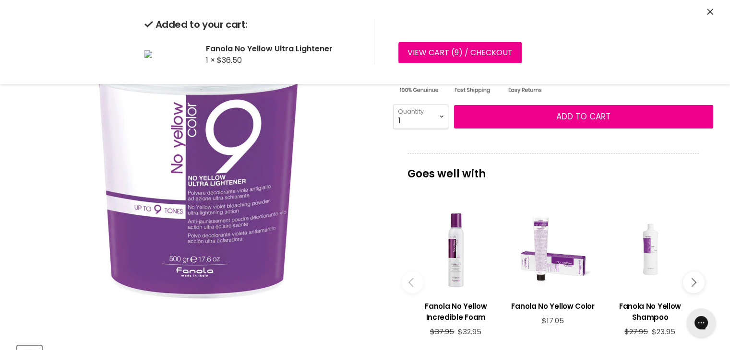
scroll to position [192, 0]
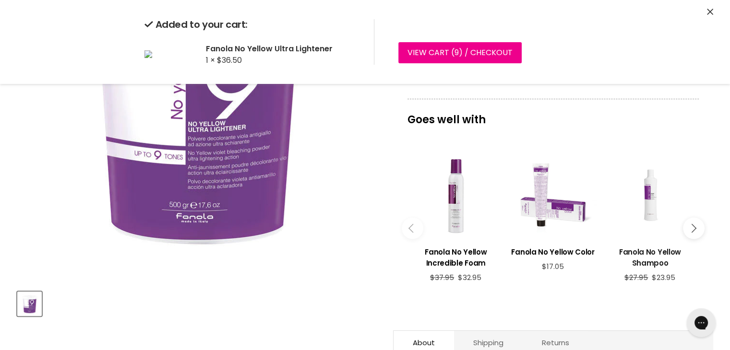
click at [653, 260] on h3 "Fanola No Yellow Shampoo" at bounding box center [649, 258] width 87 height 22
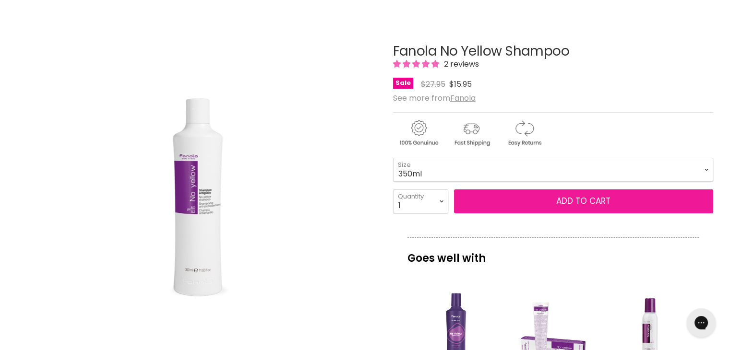
click at [576, 200] on span "Add to cart" at bounding box center [583, 201] width 54 height 12
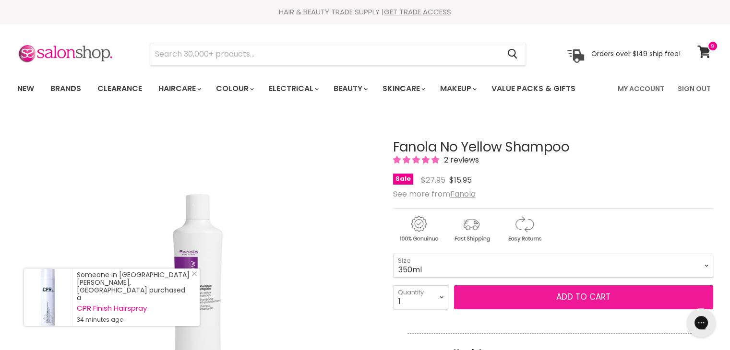
click at [593, 298] on span "Add to cart" at bounding box center [583, 297] width 54 height 12
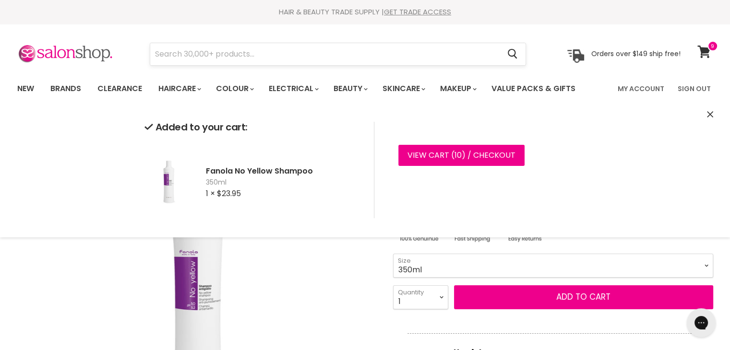
click at [184, 52] on input "Search" at bounding box center [325, 54] width 350 height 22
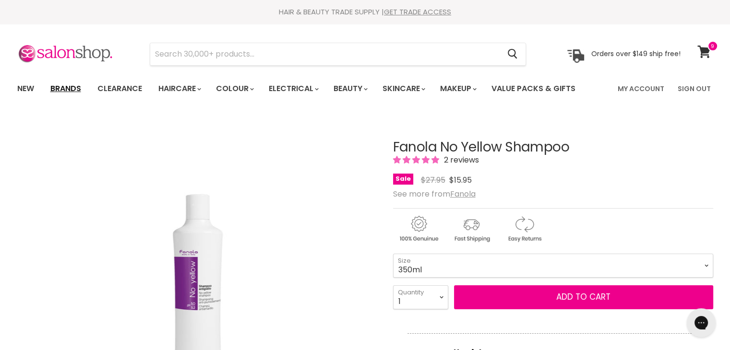
click at [73, 84] on link "Brands" at bounding box center [65, 89] width 45 height 20
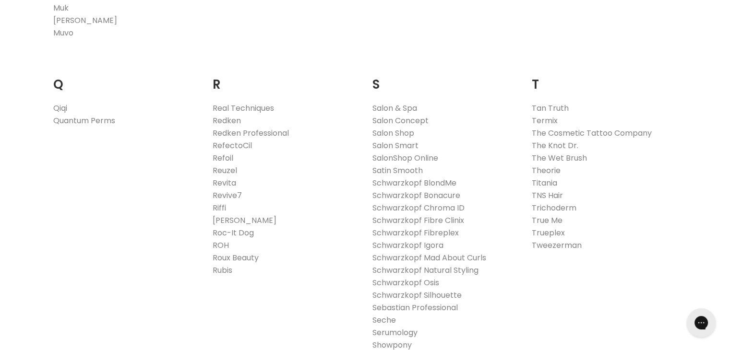
scroll to position [1440, 0]
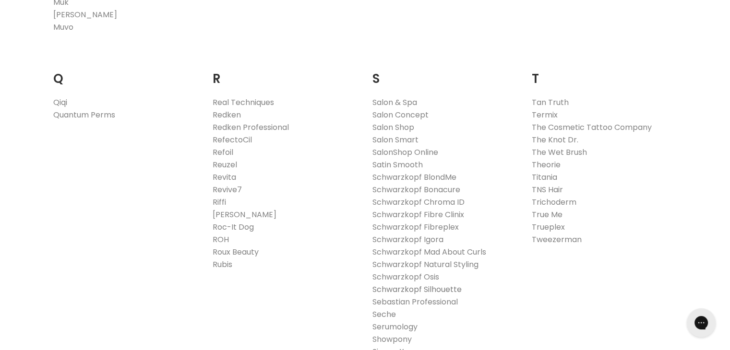
click at [445, 289] on link "Schwarzkopf Silhouette" at bounding box center [417, 289] width 89 height 11
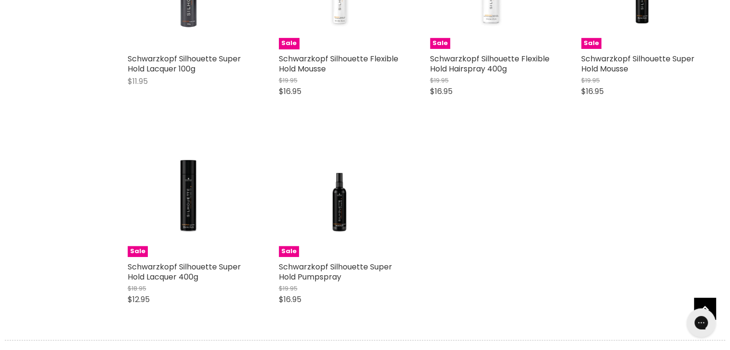
scroll to position [432, 0]
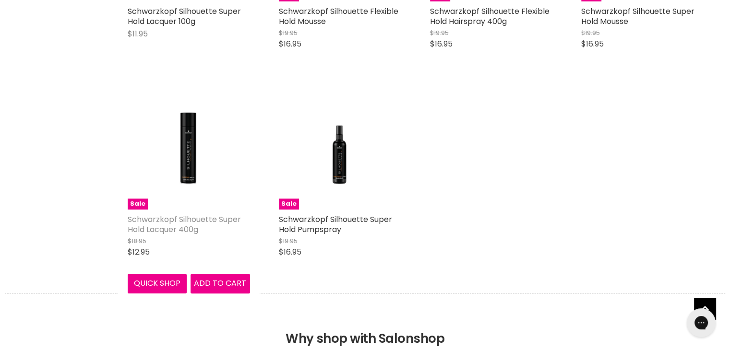
click at [178, 226] on link "Schwarzkopf Silhouette Super Hold Lacquer 400g" at bounding box center [184, 224] width 113 height 21
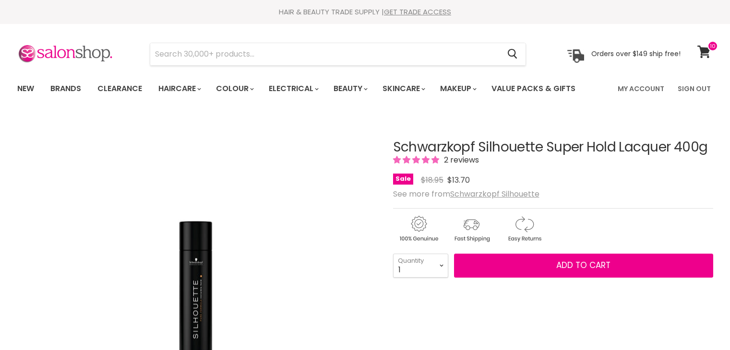
click at [442, 266] on select "1 2 3 4 5 6 7 8 9 10+" at bounding box center [420, 266] width 55 height 24
select select "2"
click at [393, 254] on select "1 2 3 4 5 6 7 8 9 10+" at bounding box center [420, 266] width 55 height 24
type input "2"
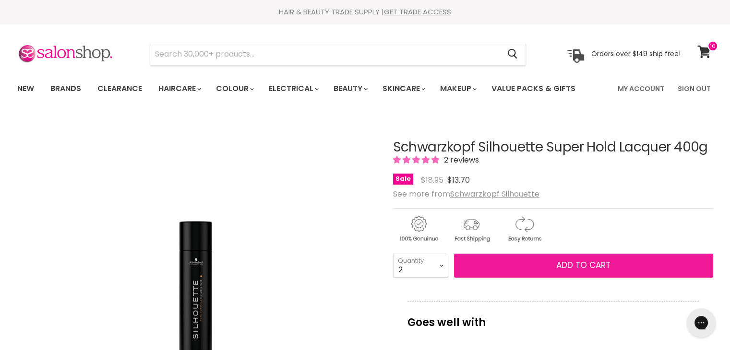
click at [555, 267] on button "Add to cart" at bounding box center [583, 266] width 259 height 24
click at [578, 264] on span "Add to cart" at bounding box center [583, 266] width 54 height 12
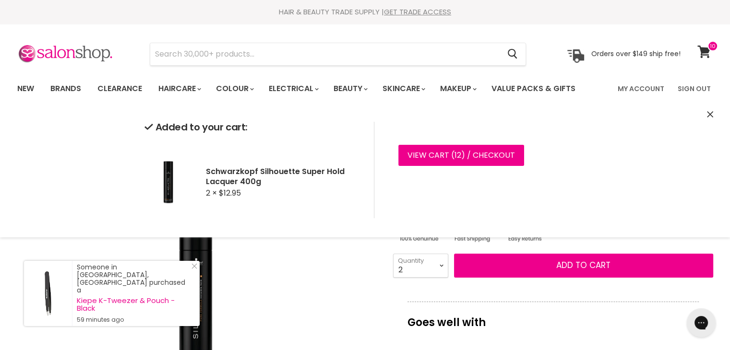
click at [709, 112] on icon "Close" at bounding box center [710, 114] width 6 height 6
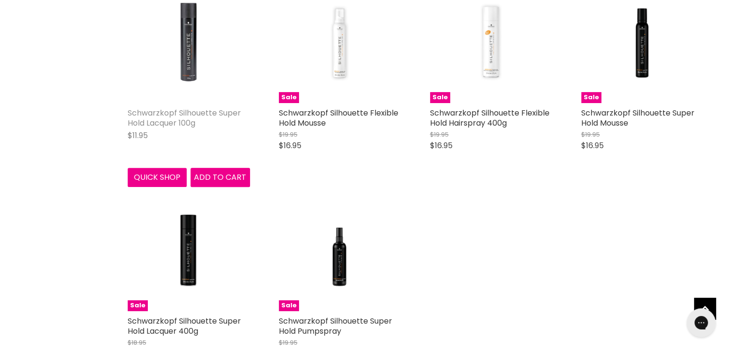
click at [181, 129] on link "Schwarzkopf Silhouette Super Hold Lacquer 100g" at bounding box center [184, 118] width 113 height 21
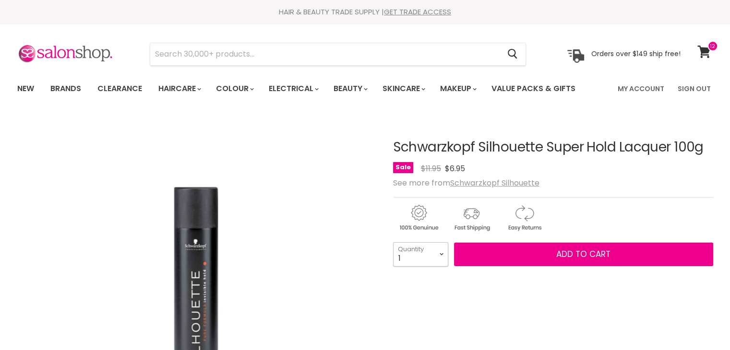
click at [439, 252] on select "1 2 3 4 5 6 7 8 9 10+" at bounding box center [420, 254] width 55 height 24
select select "2"
click at [393, 242] on select "1 2 3 4 5 6 7 8 9 10+" at bounding box center [420, 254] width 55 height 24
type input "2"
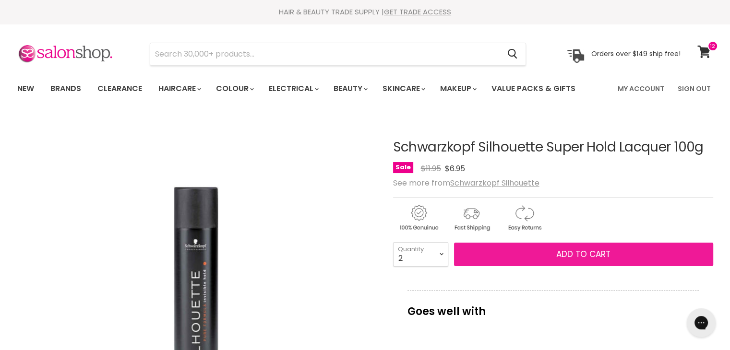
click at [557, 254] on span "Add to cart" at bounding box center [583, 255] width 54 height 12
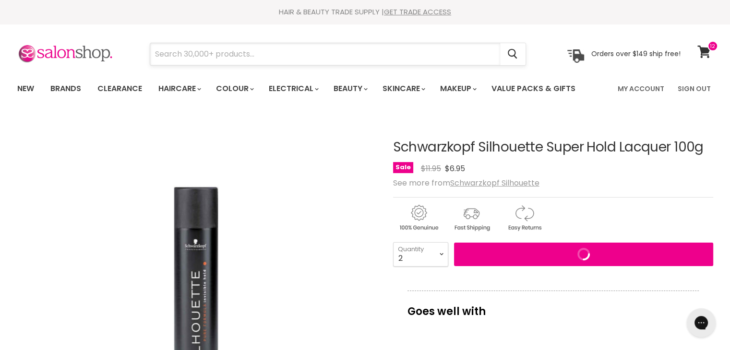
click at [225, 55] on input "Search" at bounding box center [325, 54] width 350 height 22
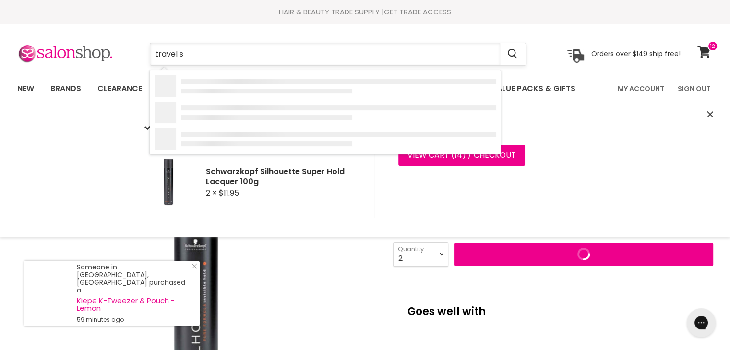
type input "travel s"
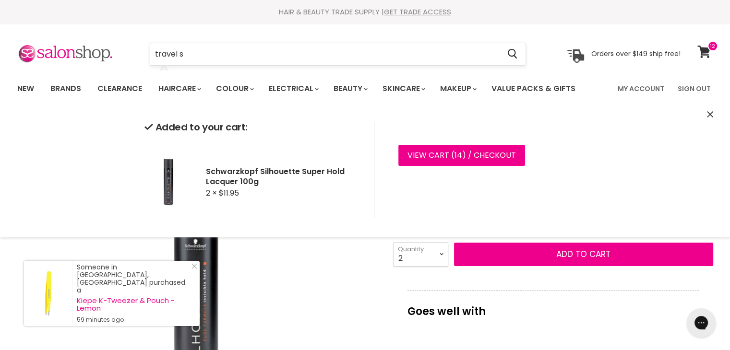
click at [225, 55] on input "travel s" at bounding box center [325, 54] width 350 height 22
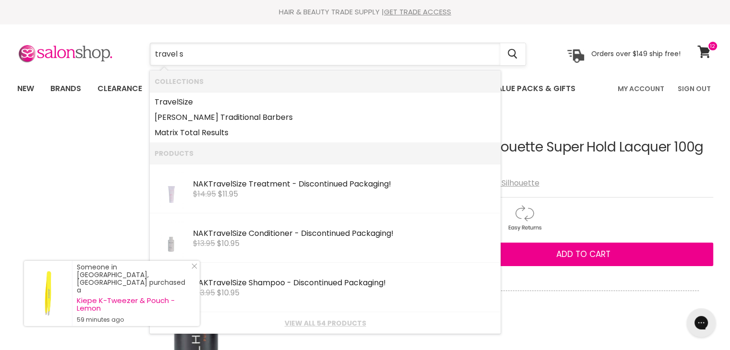
click at [225, 55] on input "travel s" at bounding box center [325, 54] width 350 height 22
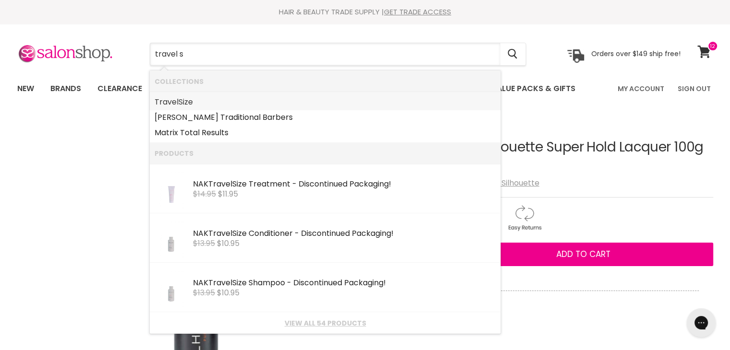
click at [183, 97] on link "Travel Size" at bounding box center [325, 102] width 341 height 15
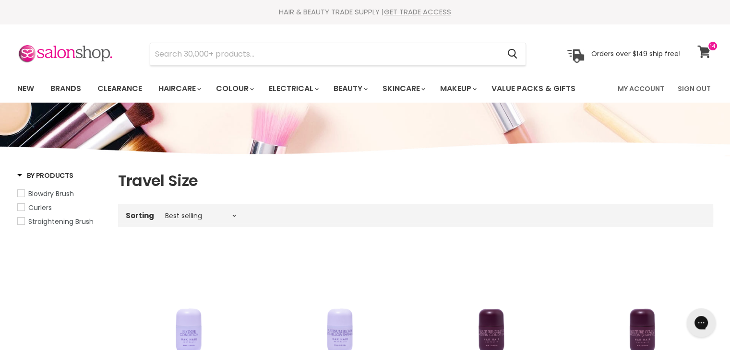
click at [703, 52] on icon at bounding box center [704, 52] width 13 height 12
